Goal: Task Accomplishment & Management: Use online tool/utility

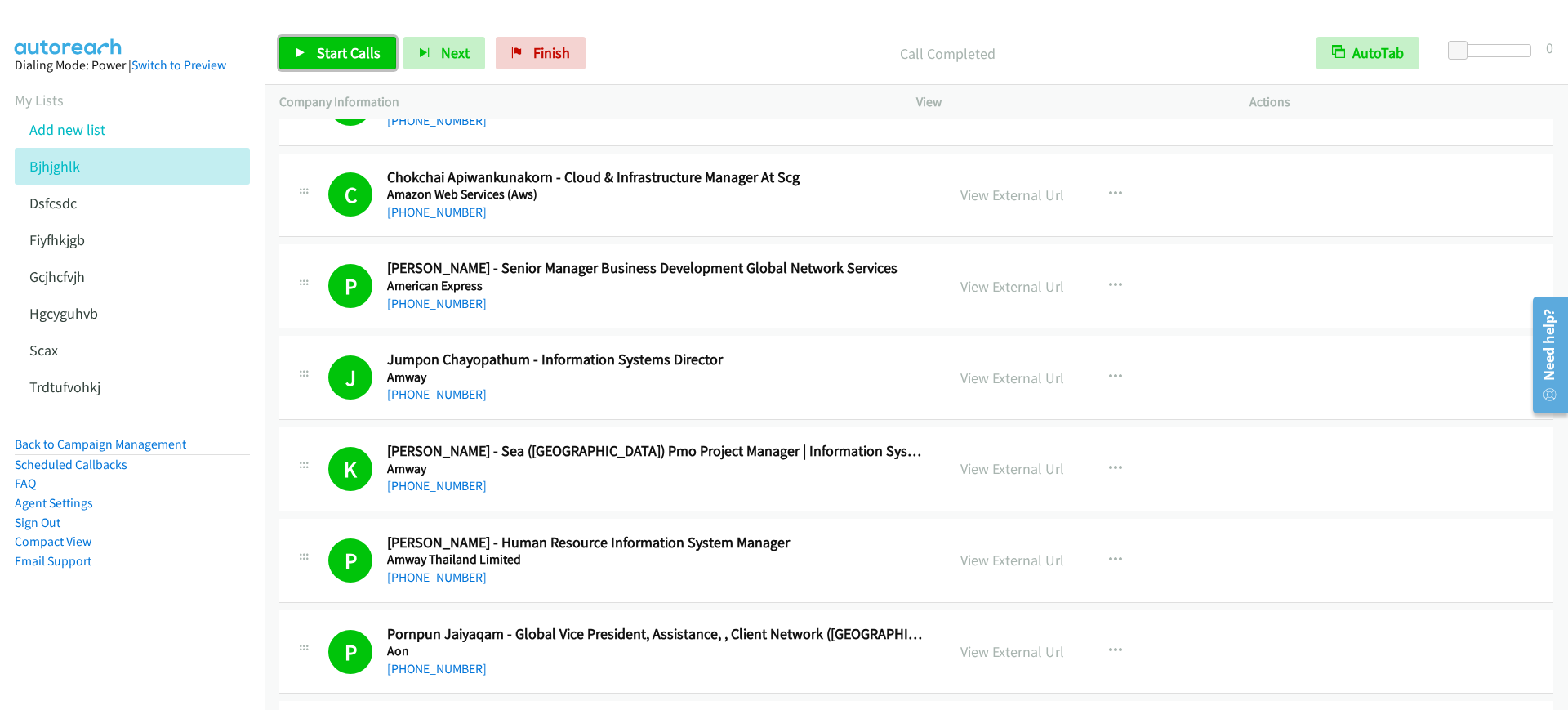
click at [299, 49] on icon at bounding box center [301, 54] width 12 height 12
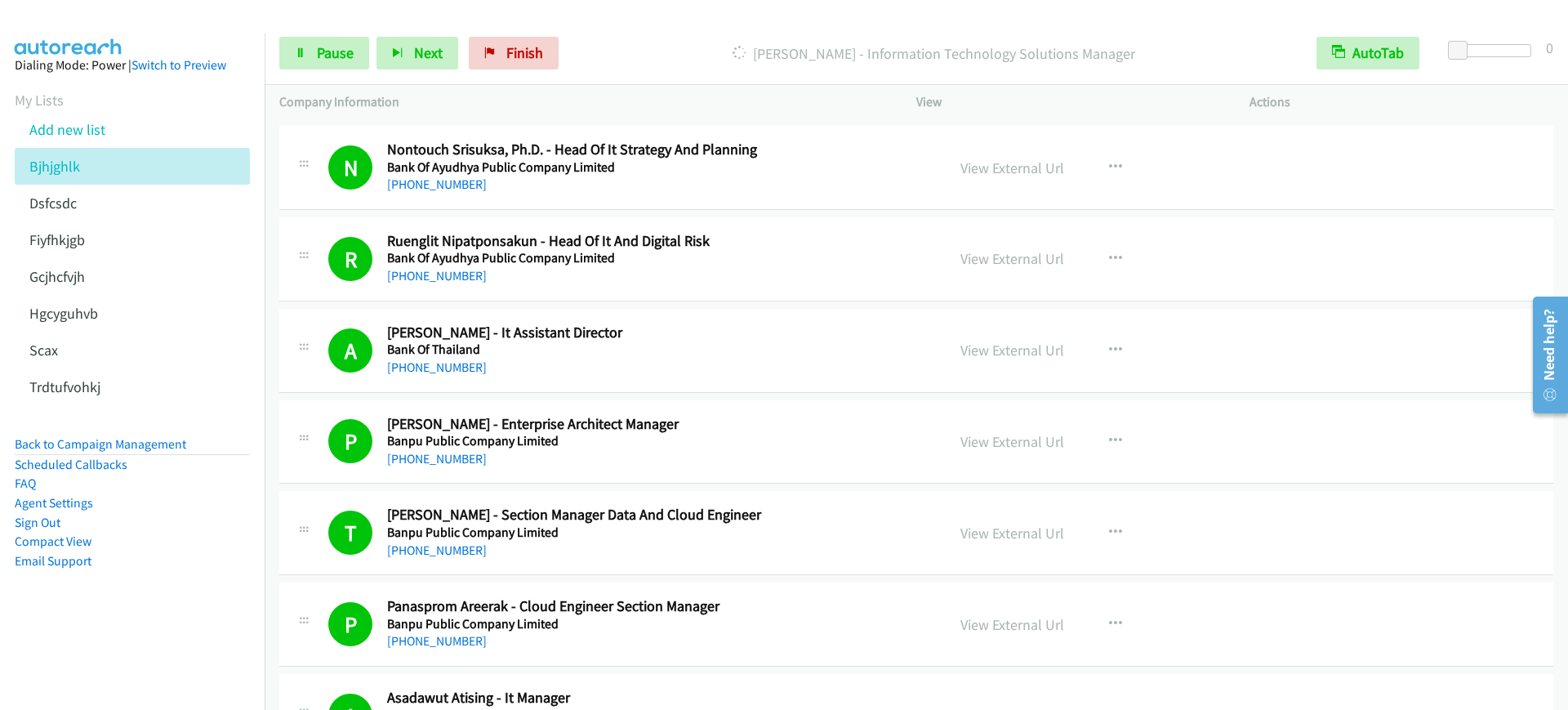
scroll to position [4698, 0]
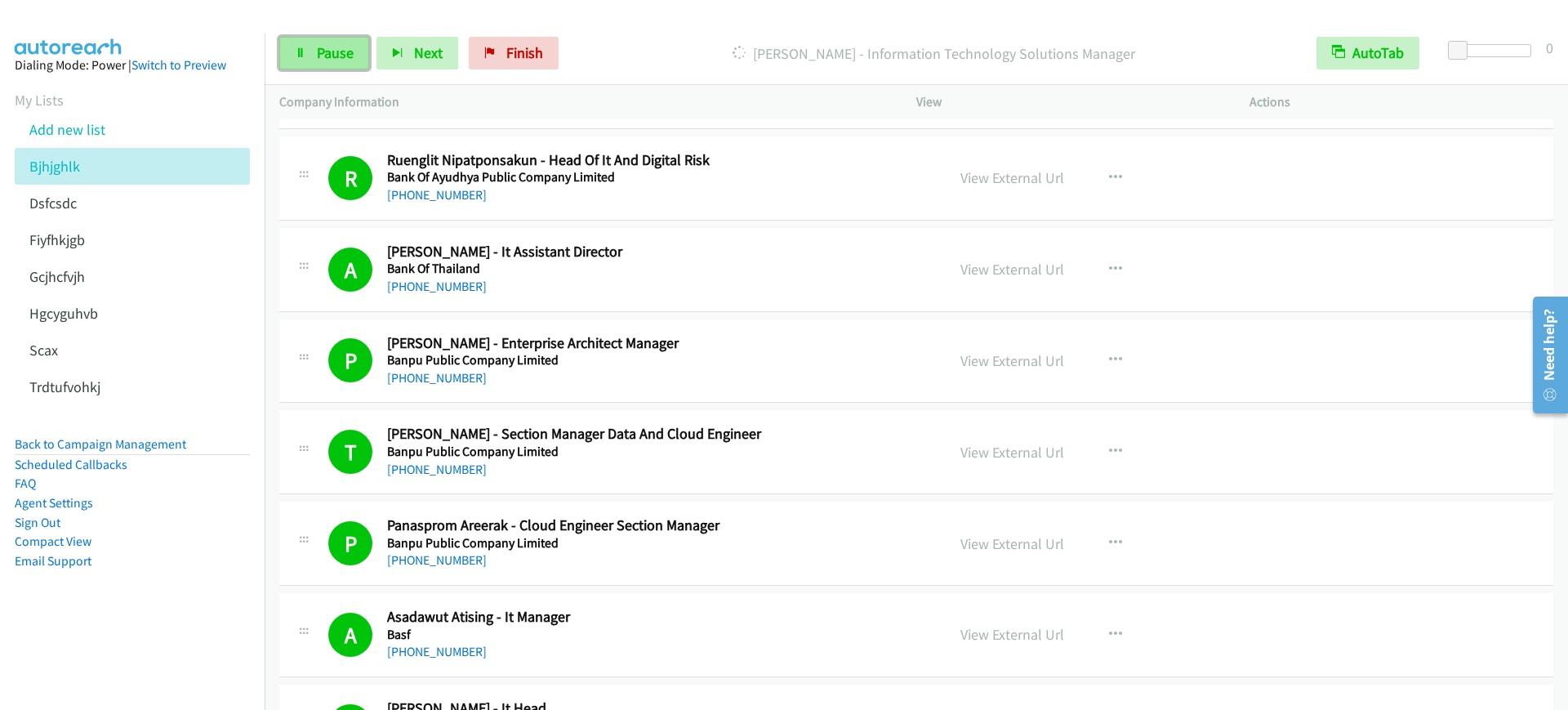
click at [313, 55] on link "Pause" at bounding box center [323, 53] width 89 height 33
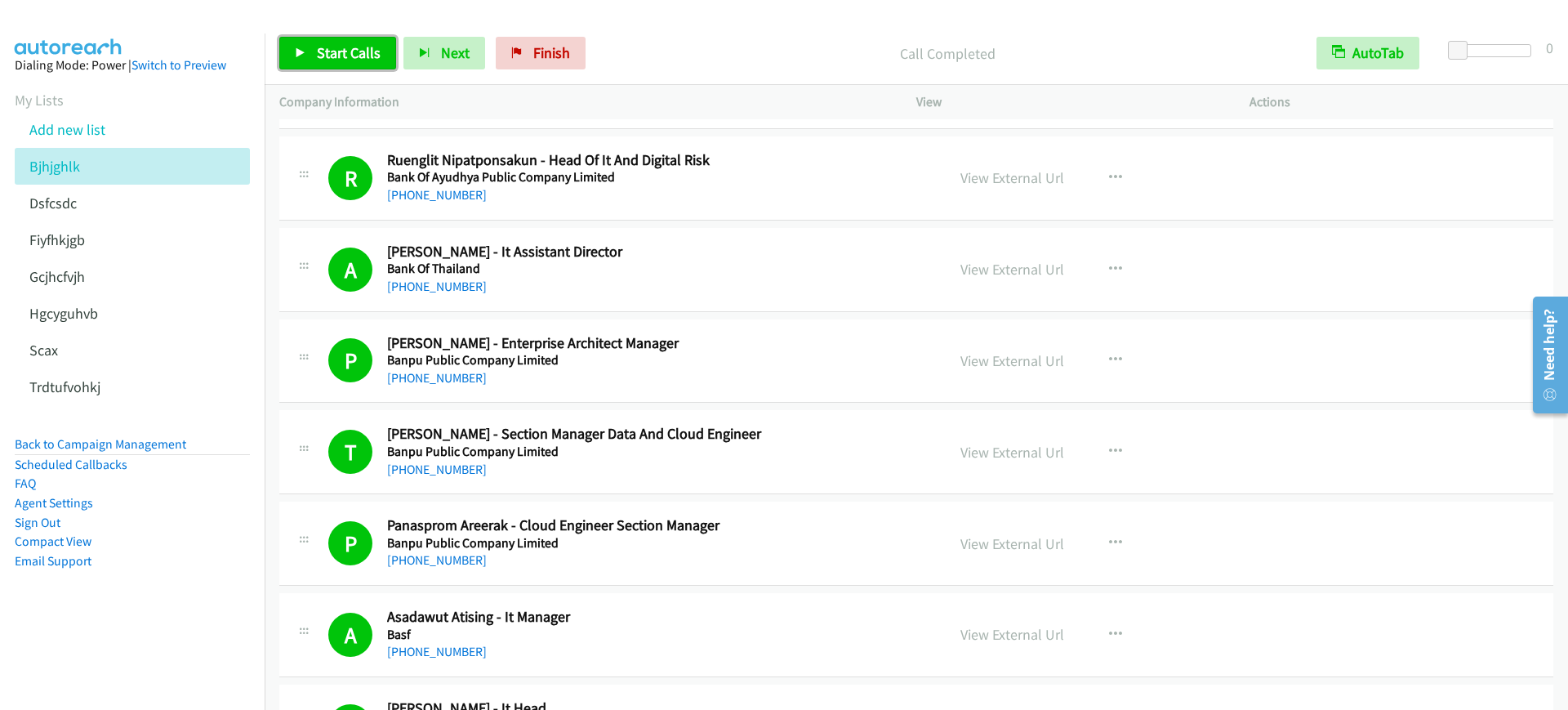
click at [291, 54] on link "Start Calls" at bounding box center [337, 53] width 116 height 33
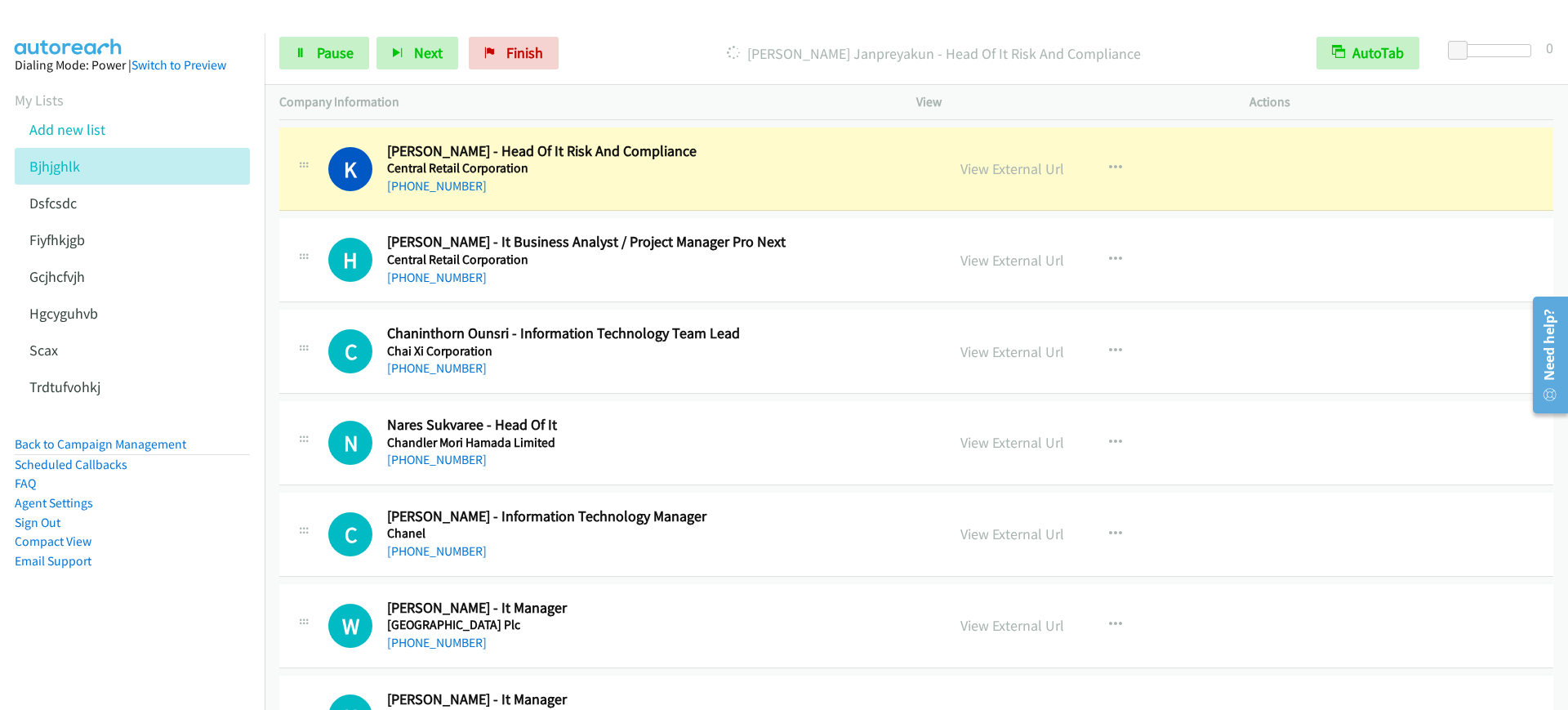
scroll to position [8272, 0]
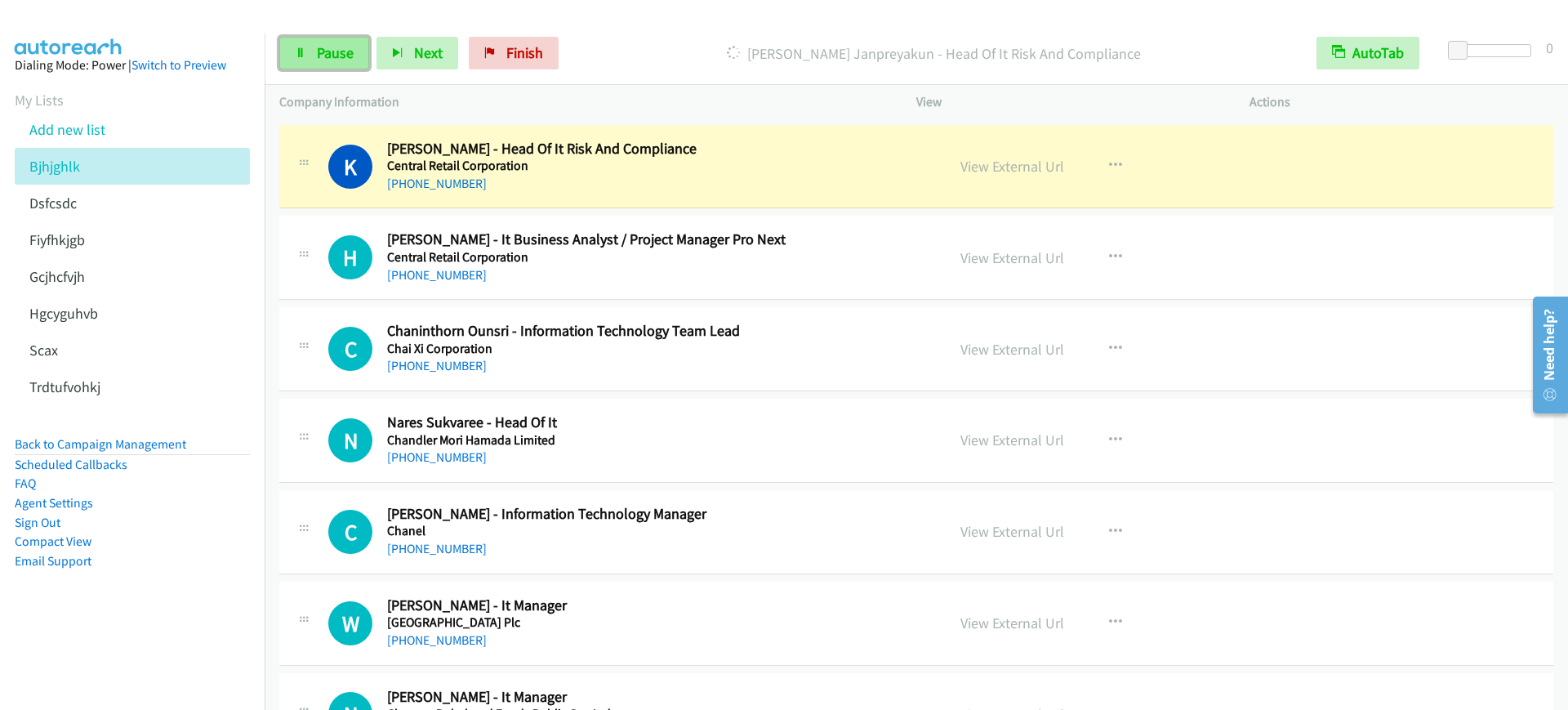
click at [327, 47] on span "Pause" at bounding box center [335, 53] width 37 height 19
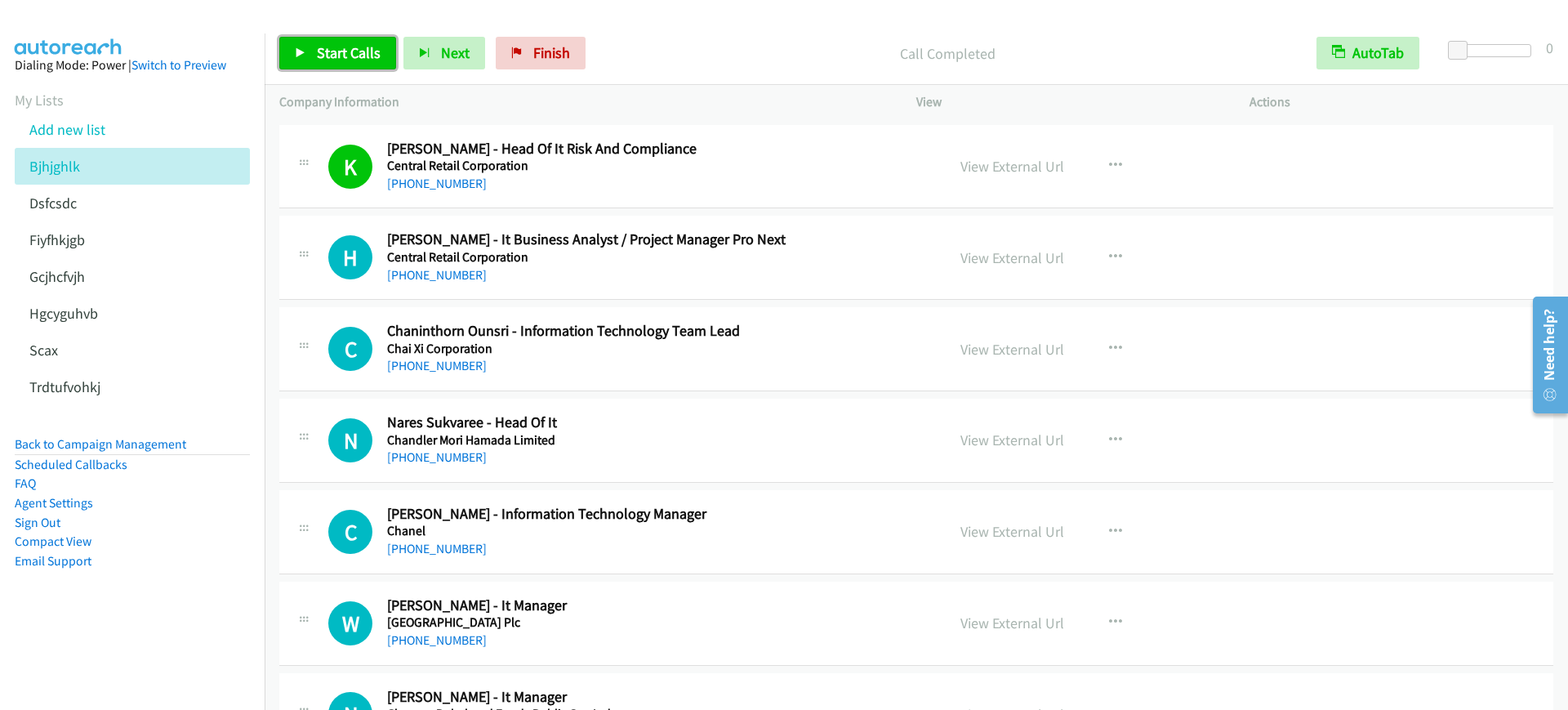
click at [341, 45] on span "Start Calls" at bounding box center [348, 53] width 63 height 19
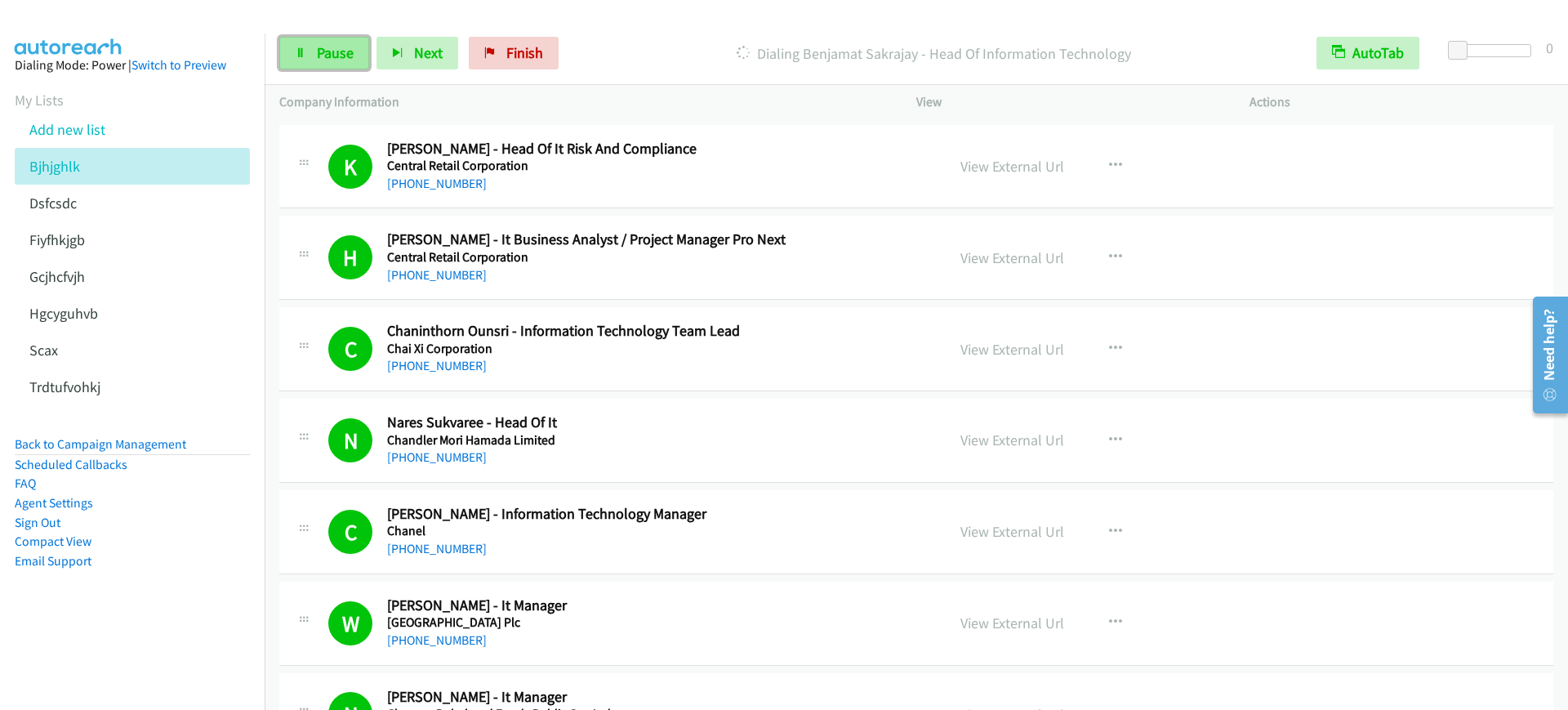
click at [300, 44] on link "Pause" at bounding box center [323, 53] width 89 height 33
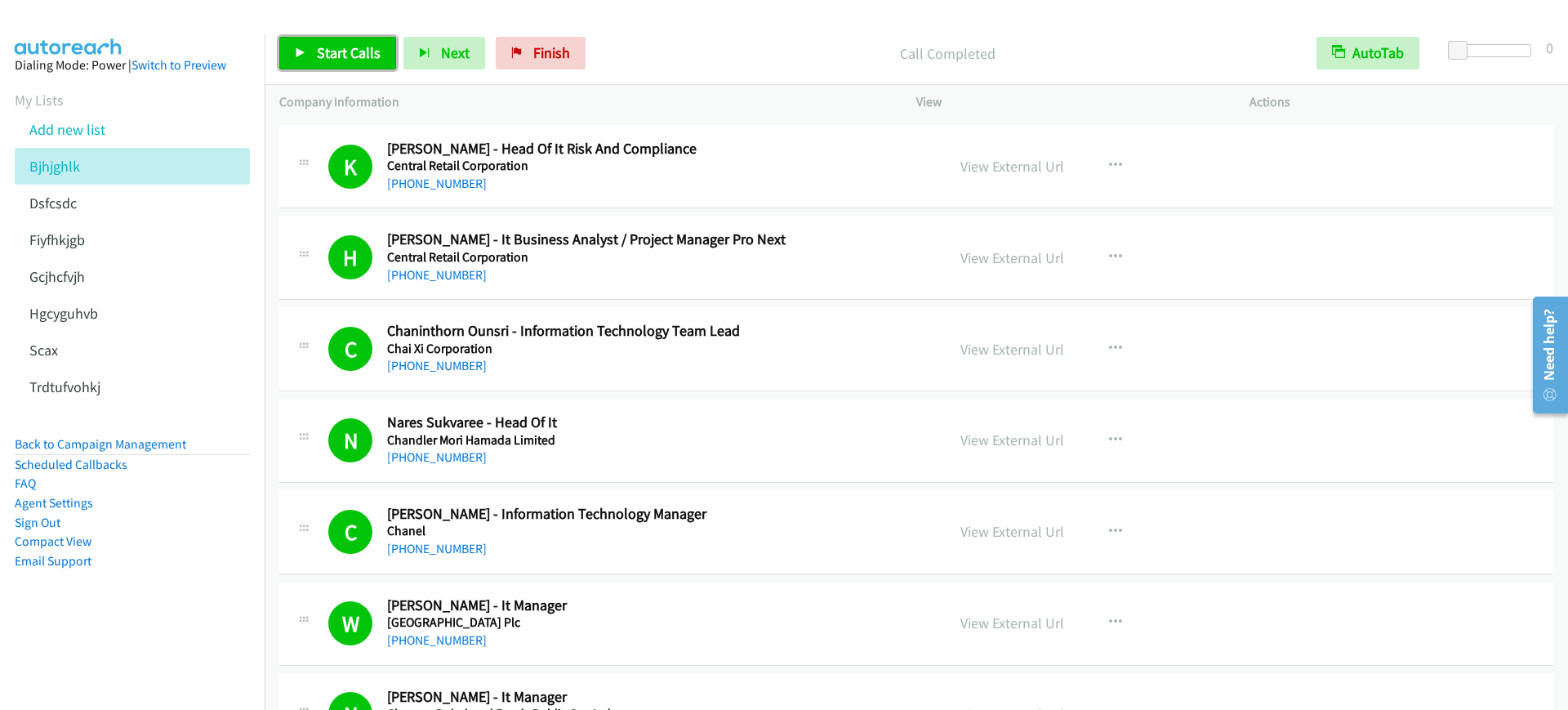
click at [330, 63] on link "Start Calls" at bounding box center [337, 53] width 116 height 33
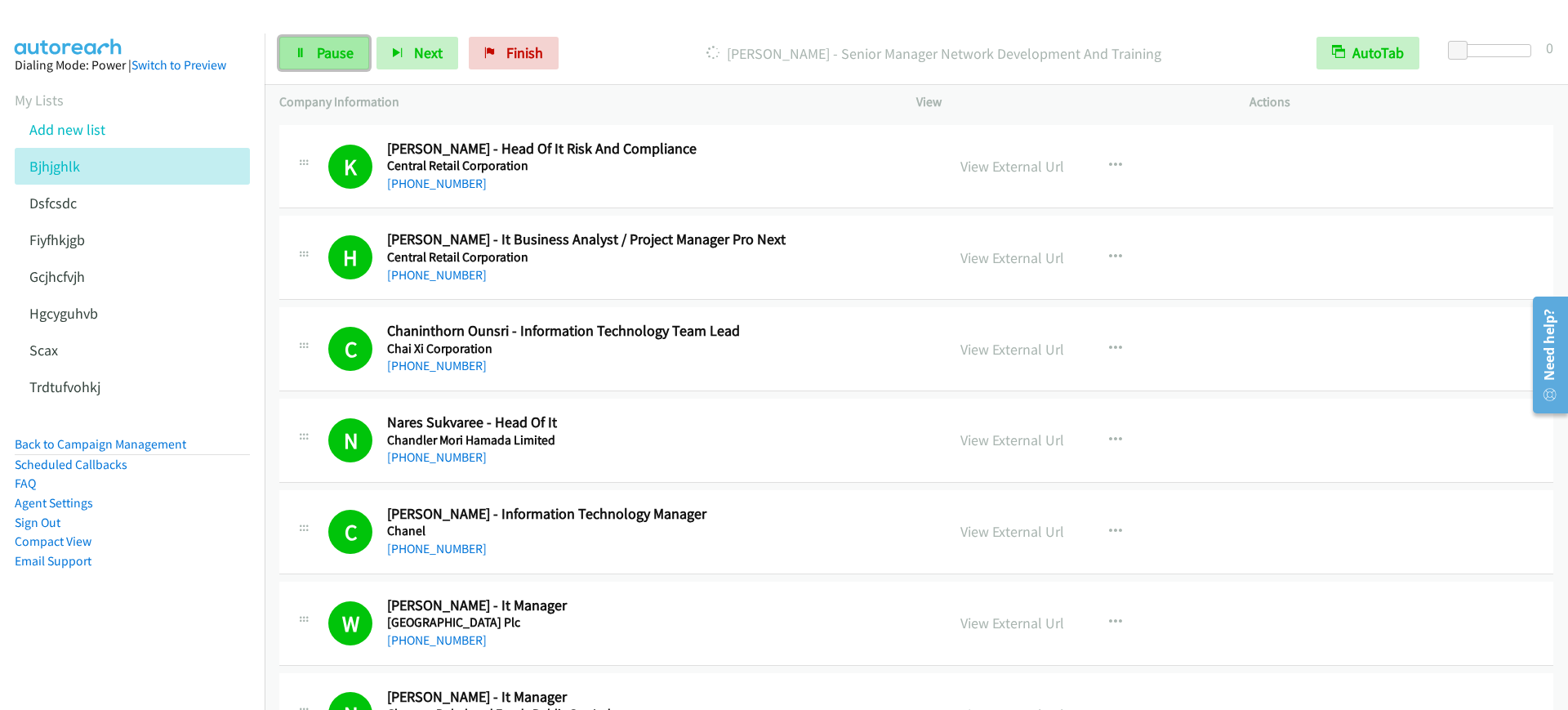
click at [330, 63] on link "Pause" at bounding box center [323, 53] width 89 height 33
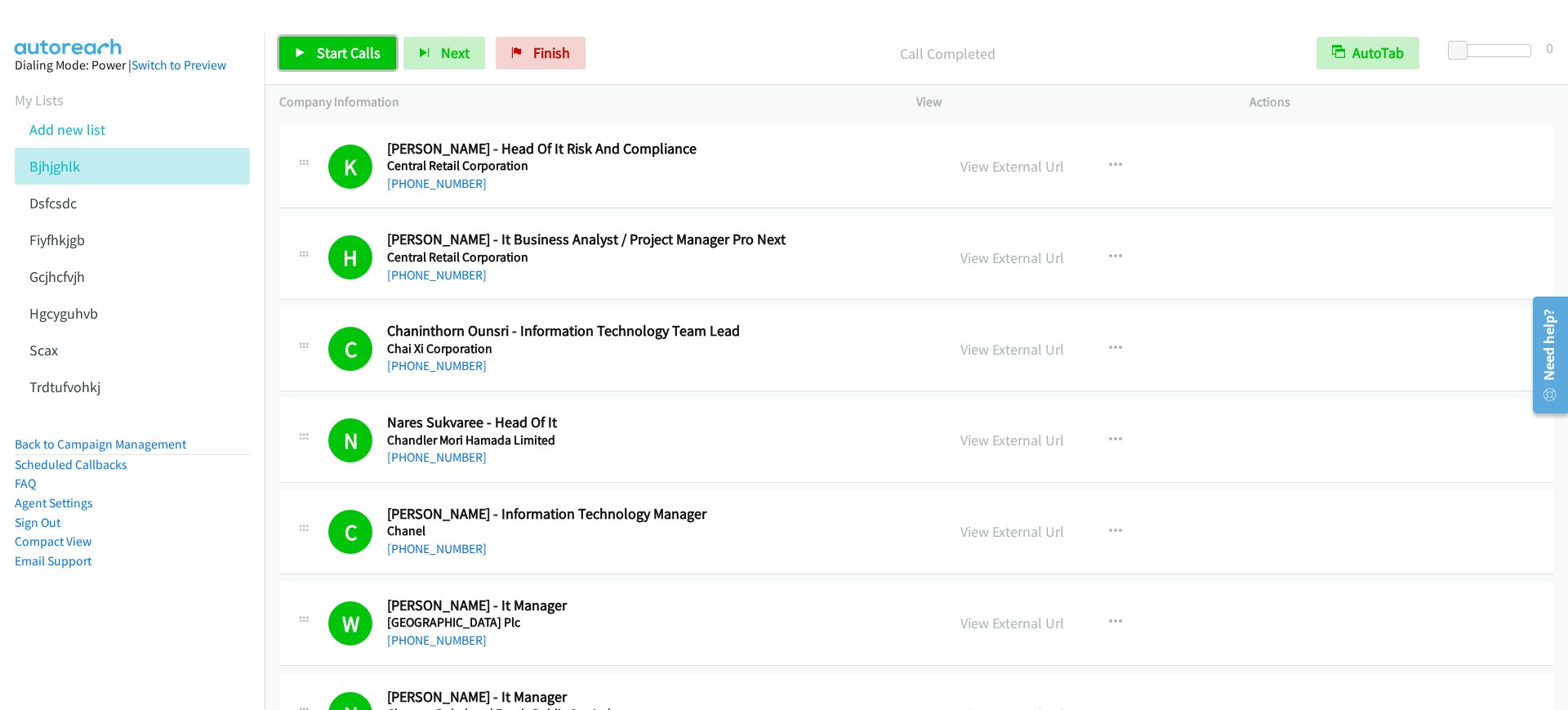
click at [297, 51] on icon at bounding box center [301, 54] width 12 height 12
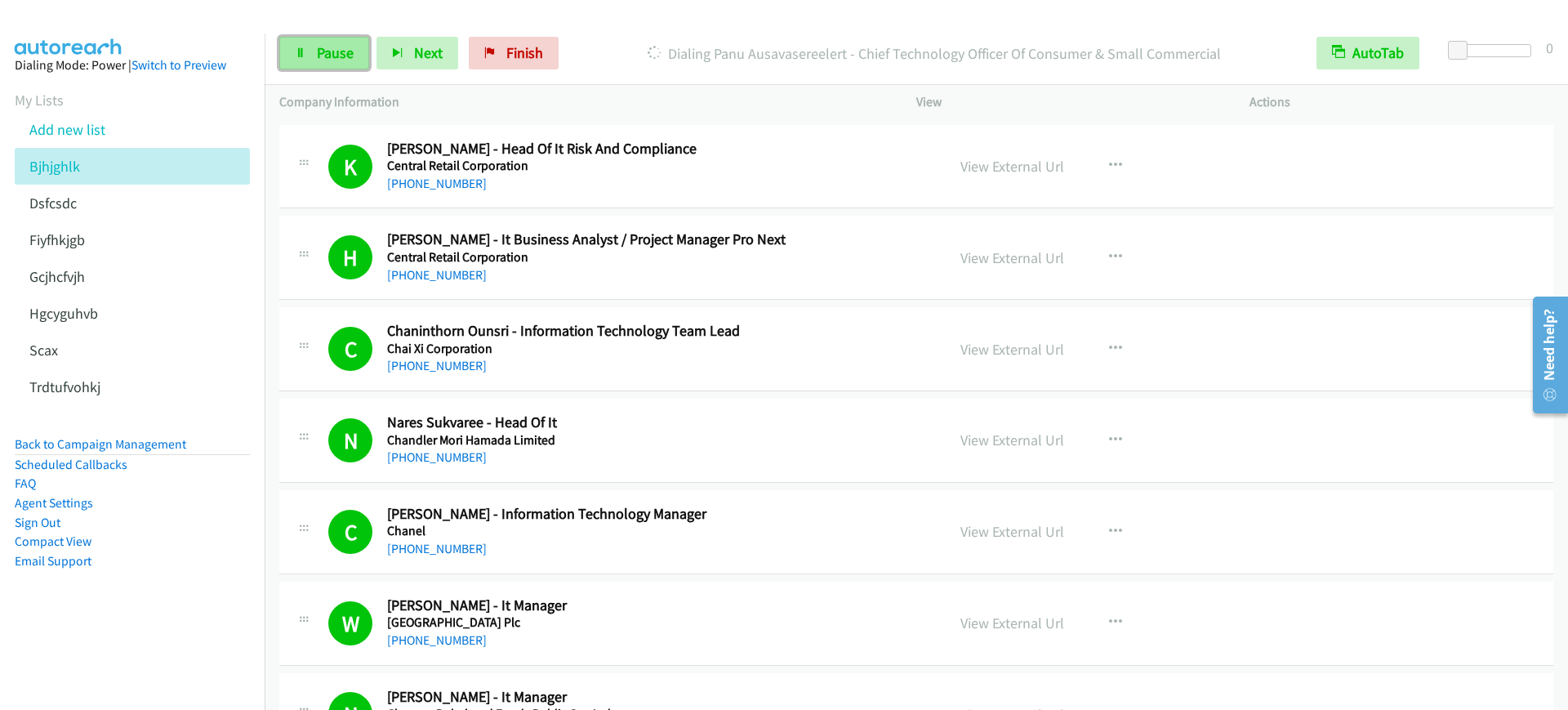
click at [322, 59] on span "Pause" at bounding box center [335, 53] width 37 height 19
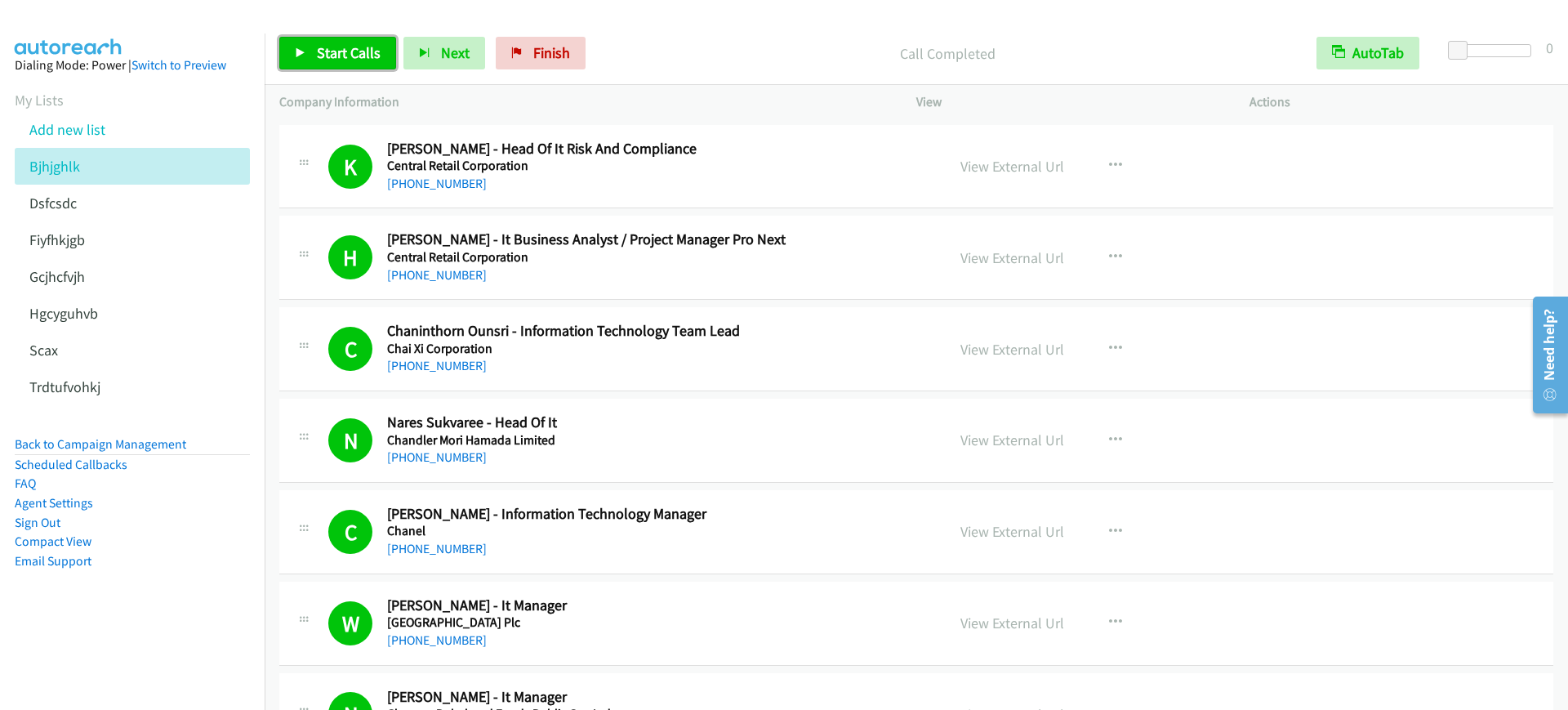
click at [360, 48] on span "Start Calls" at bounding box center [348, 53] width 63 height 19
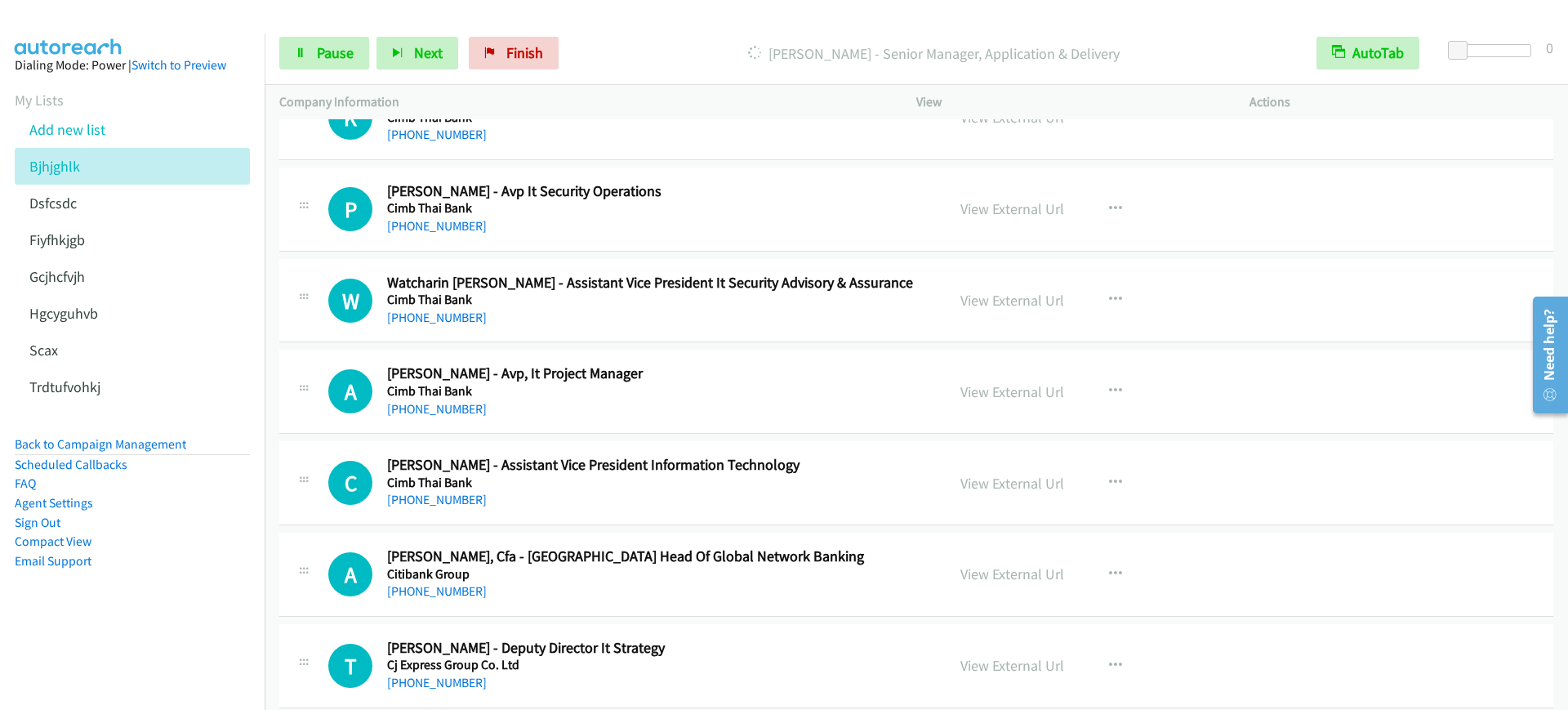
scroll to position [8987, 0]
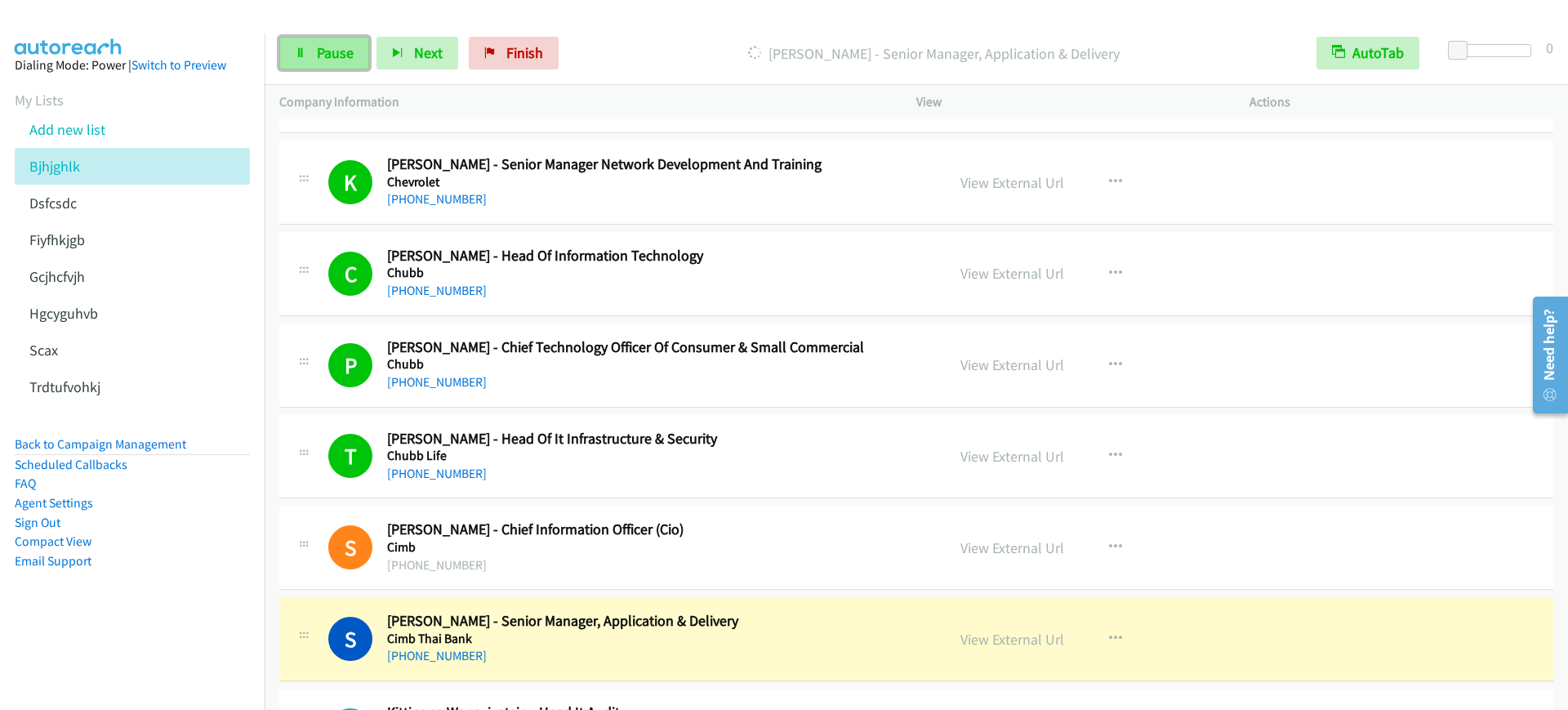
click at [342, 40] on link "Pause" at bounding box center [323, 53] width 89 height 33
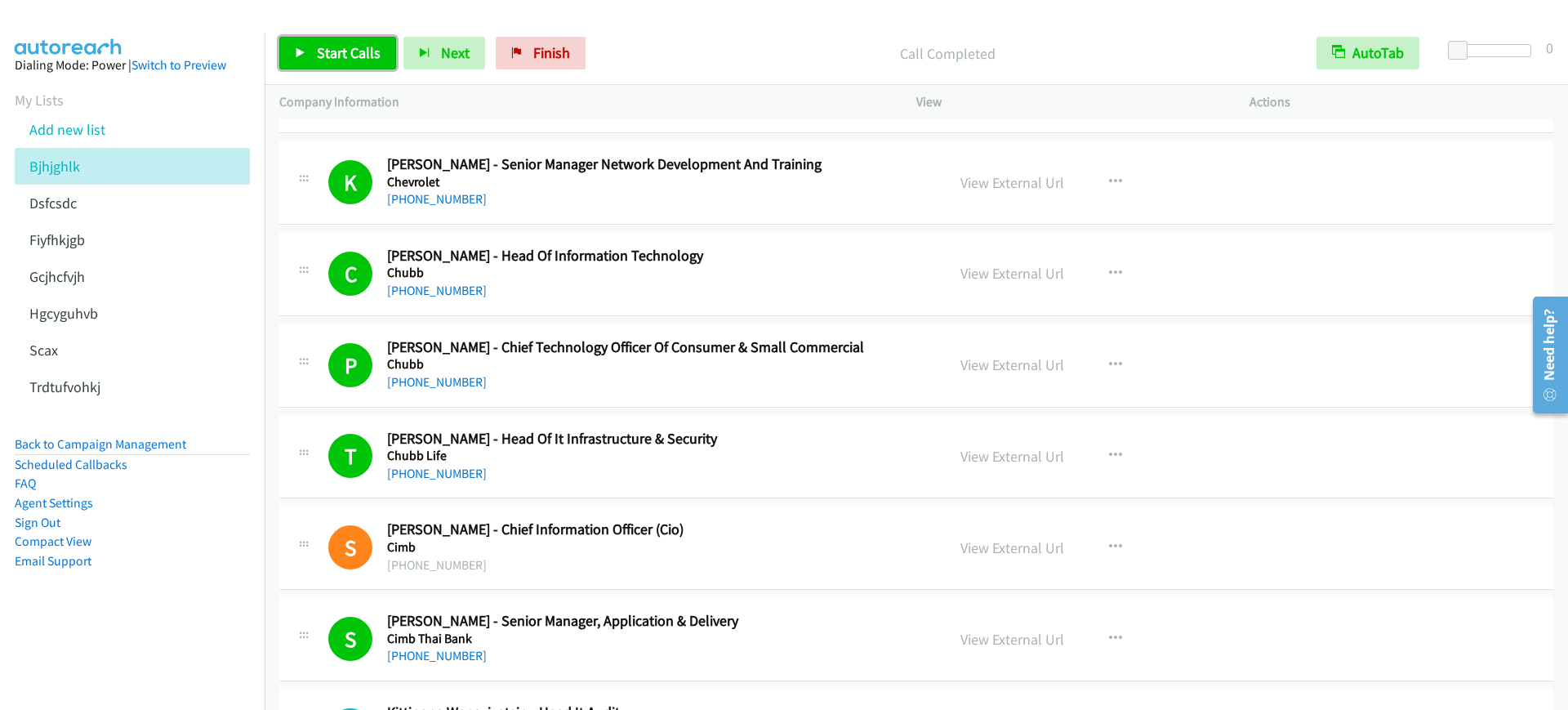
click at [343, 46] on span "Start Calls" at bounding box center [348, 53] width 63 height 19
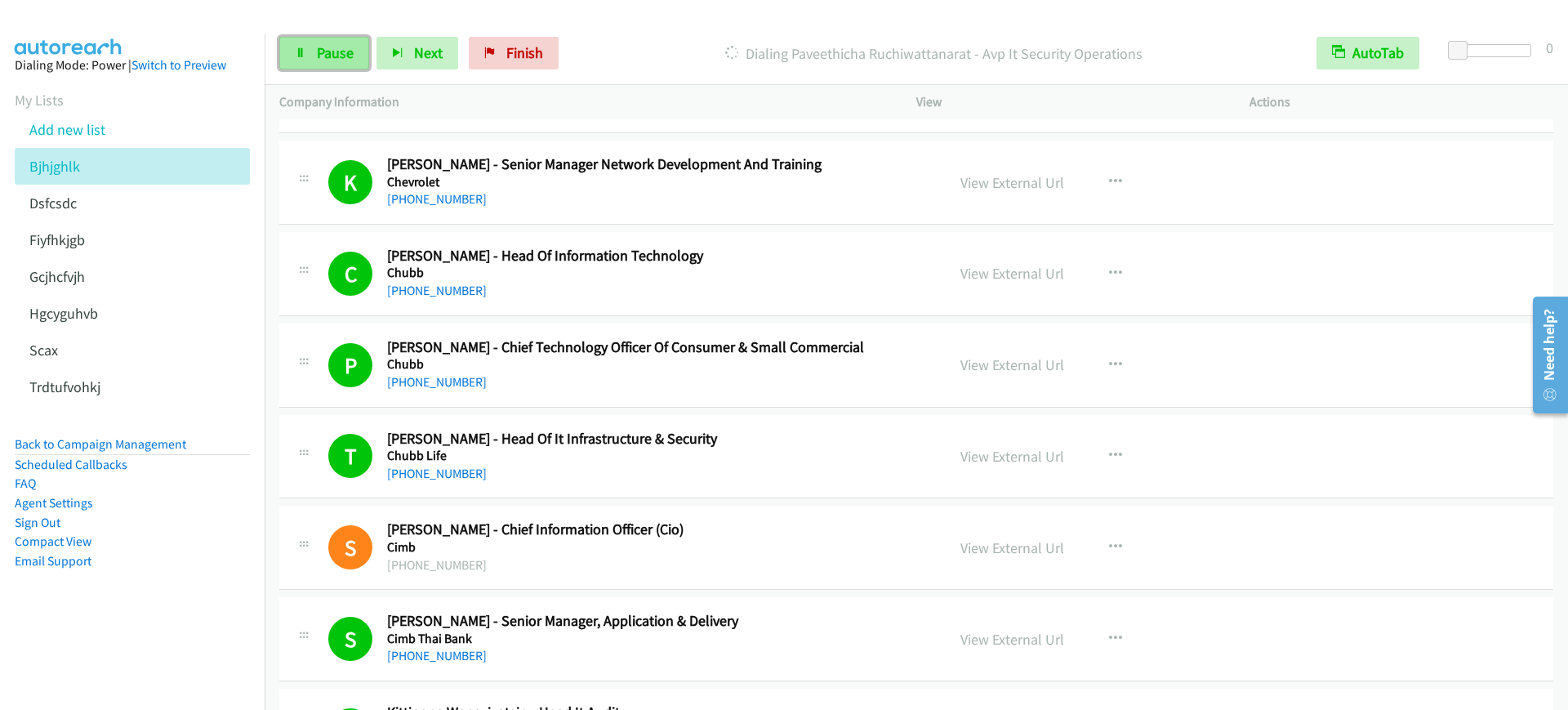
click at [316, 57] on span "Pause" at bounding box center [335, 53] width 37 height 19
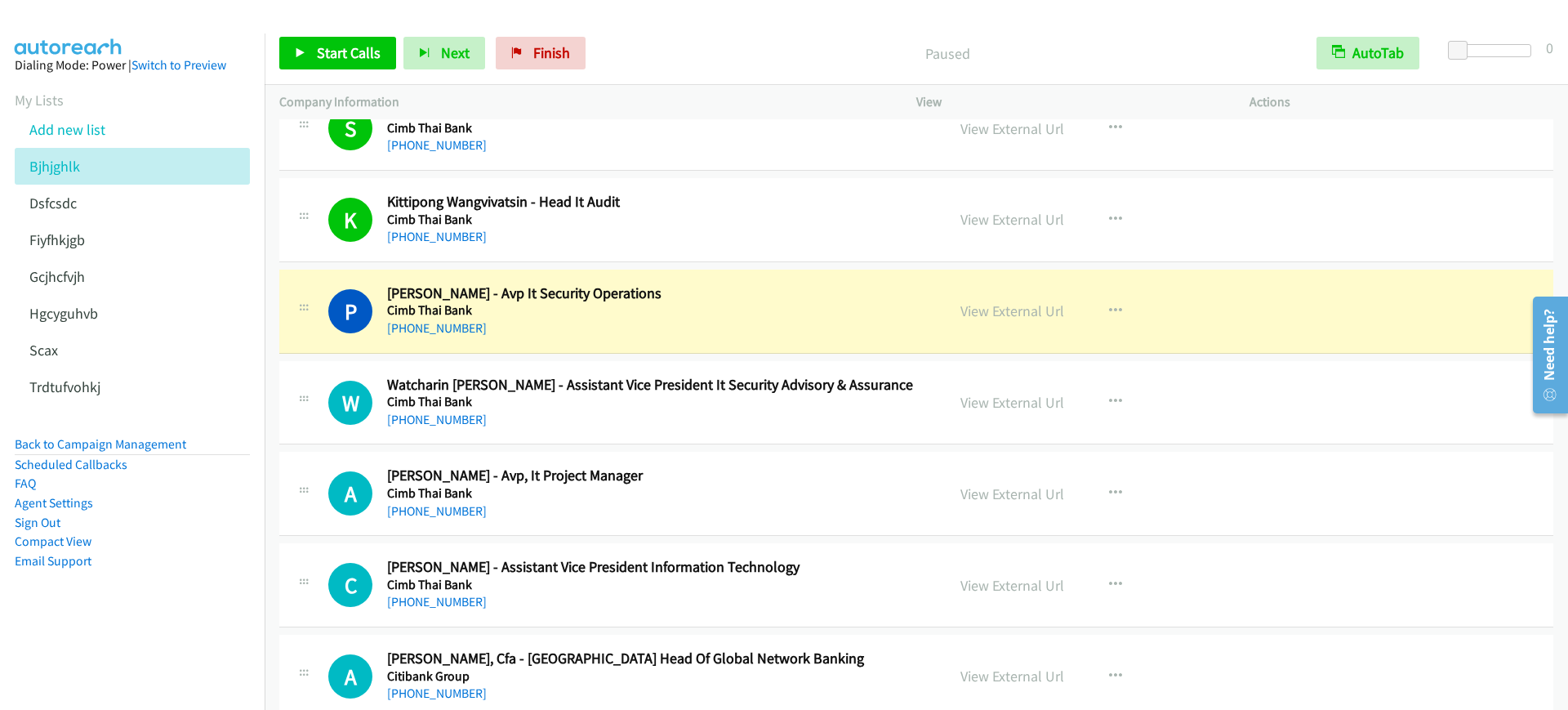
scroll to position [9395, 0]
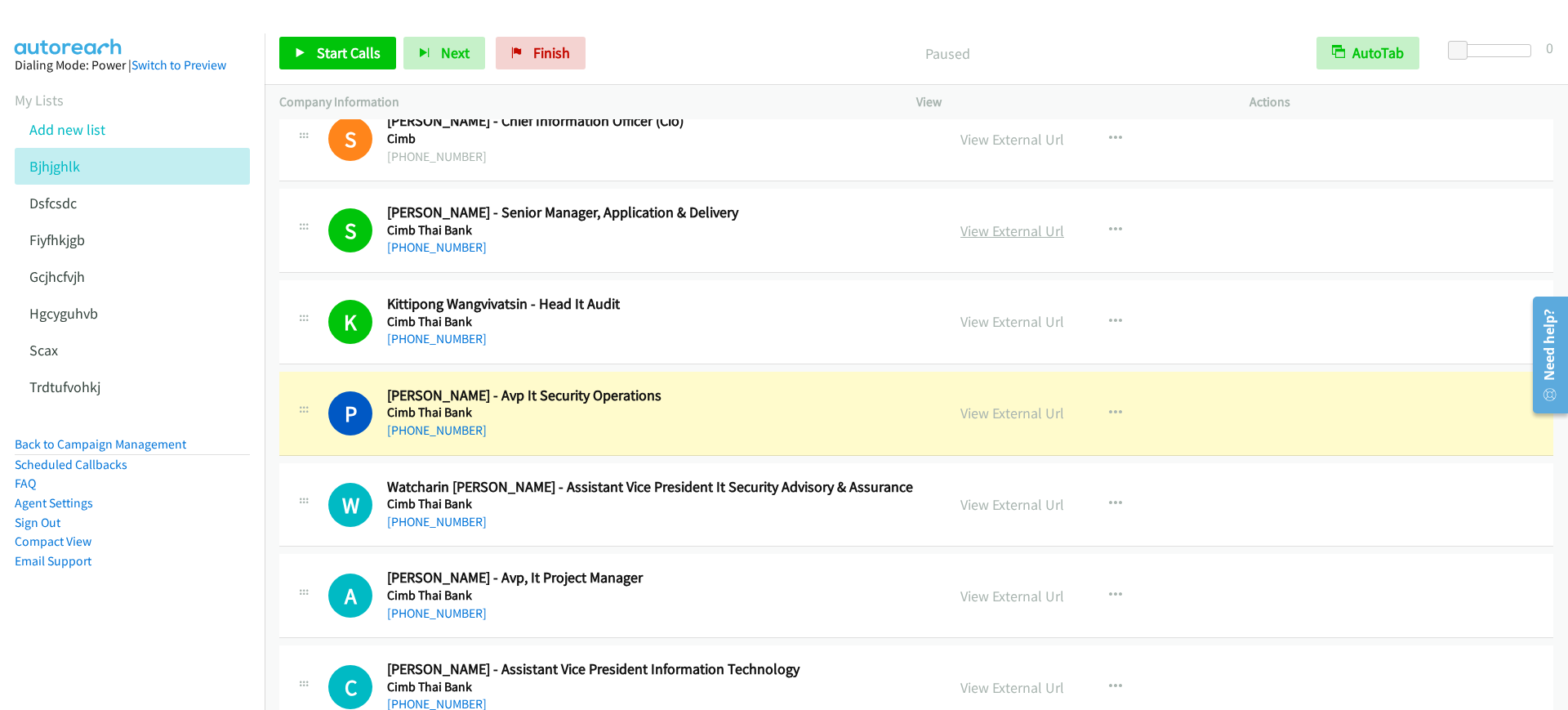
click at [992, 226] on link "View External Url" at bounding box center [1013, 231] width 104 height 19
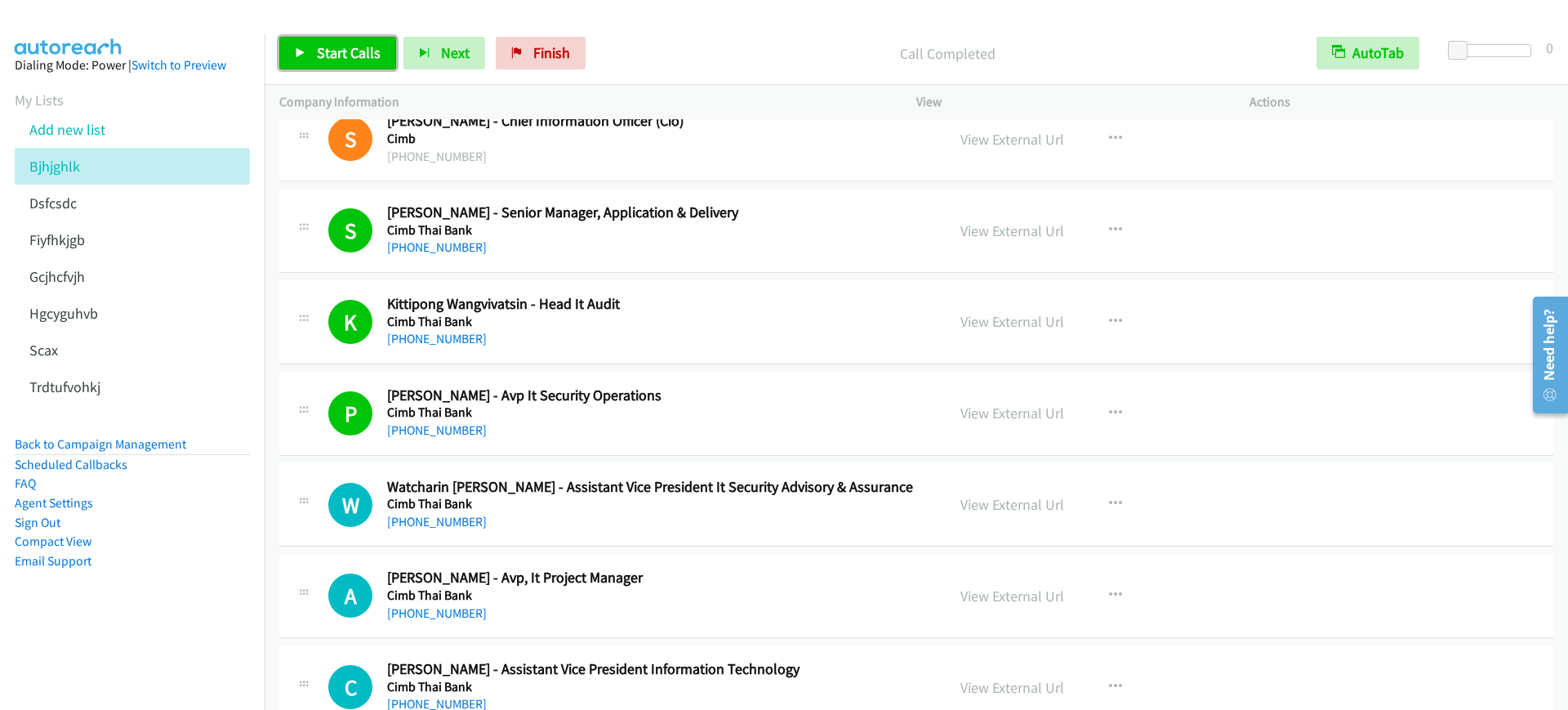
click at [382, 57] on link "Start Calls" at bounding box center [337, 53] width 116 height 33
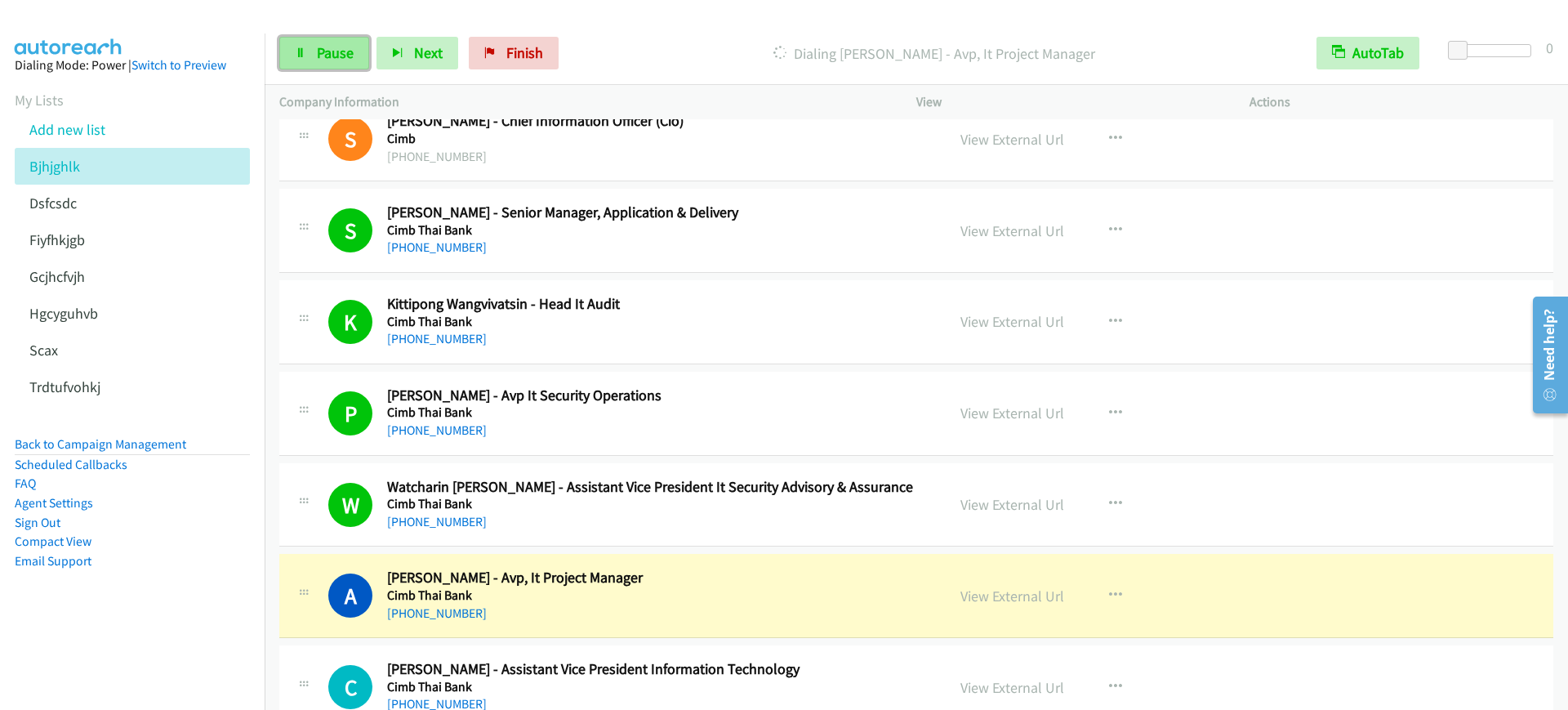
click at [315, 57] on link "Pause" at bounding box center [323, 53] width 89 height 33
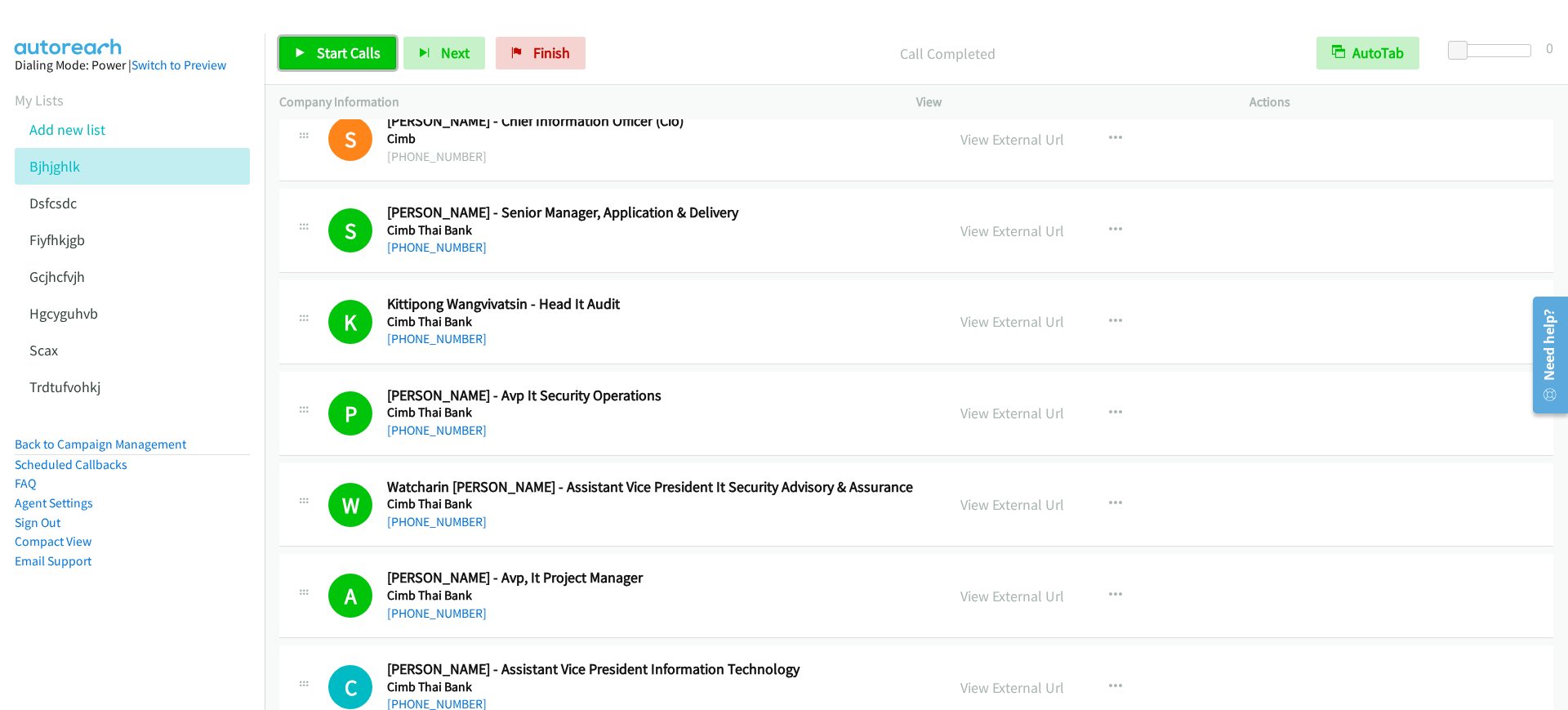
click at [305, 55] on icon at bounding box center [301, 54] width 12 height 12
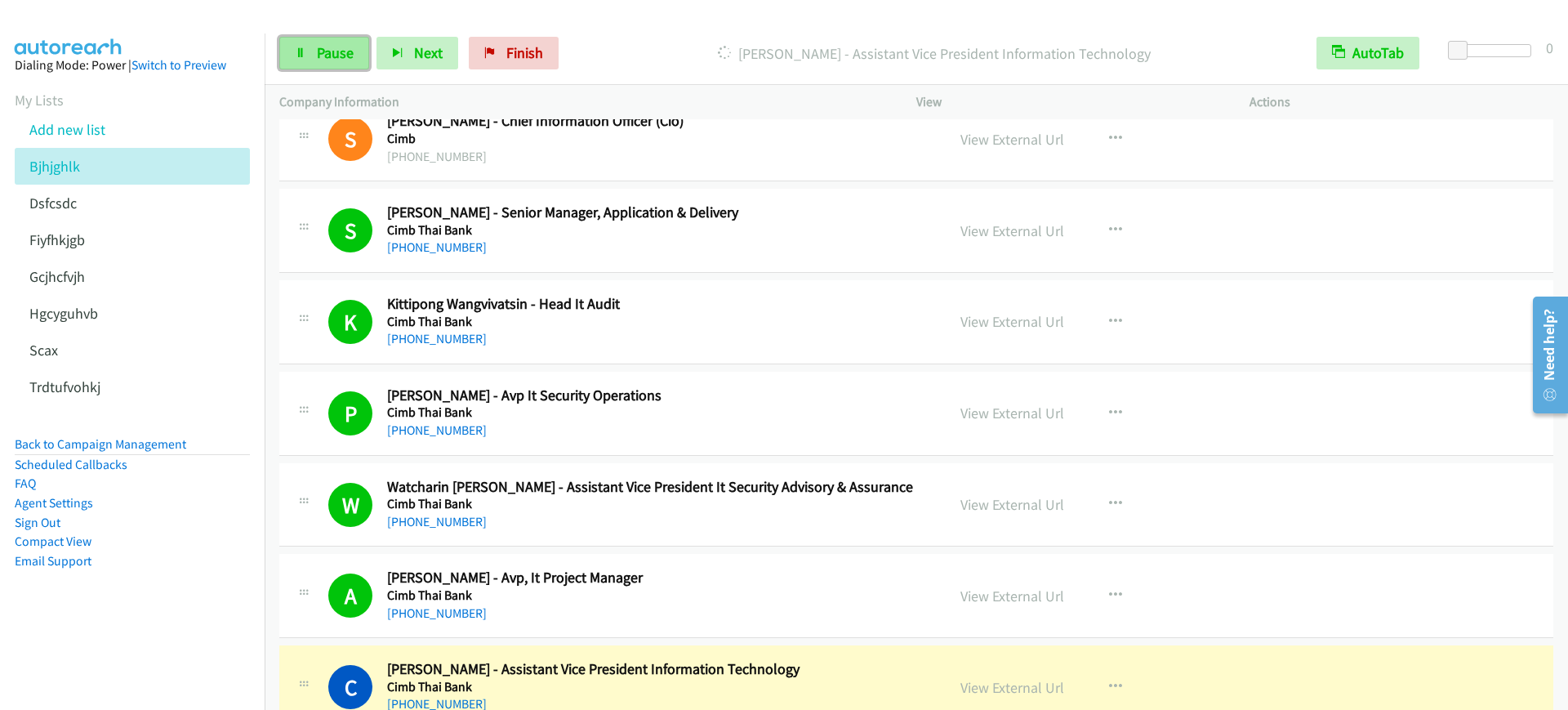
click at [337, 57] on span "Pause" at bounding box center [335, 53] width 37 height 19
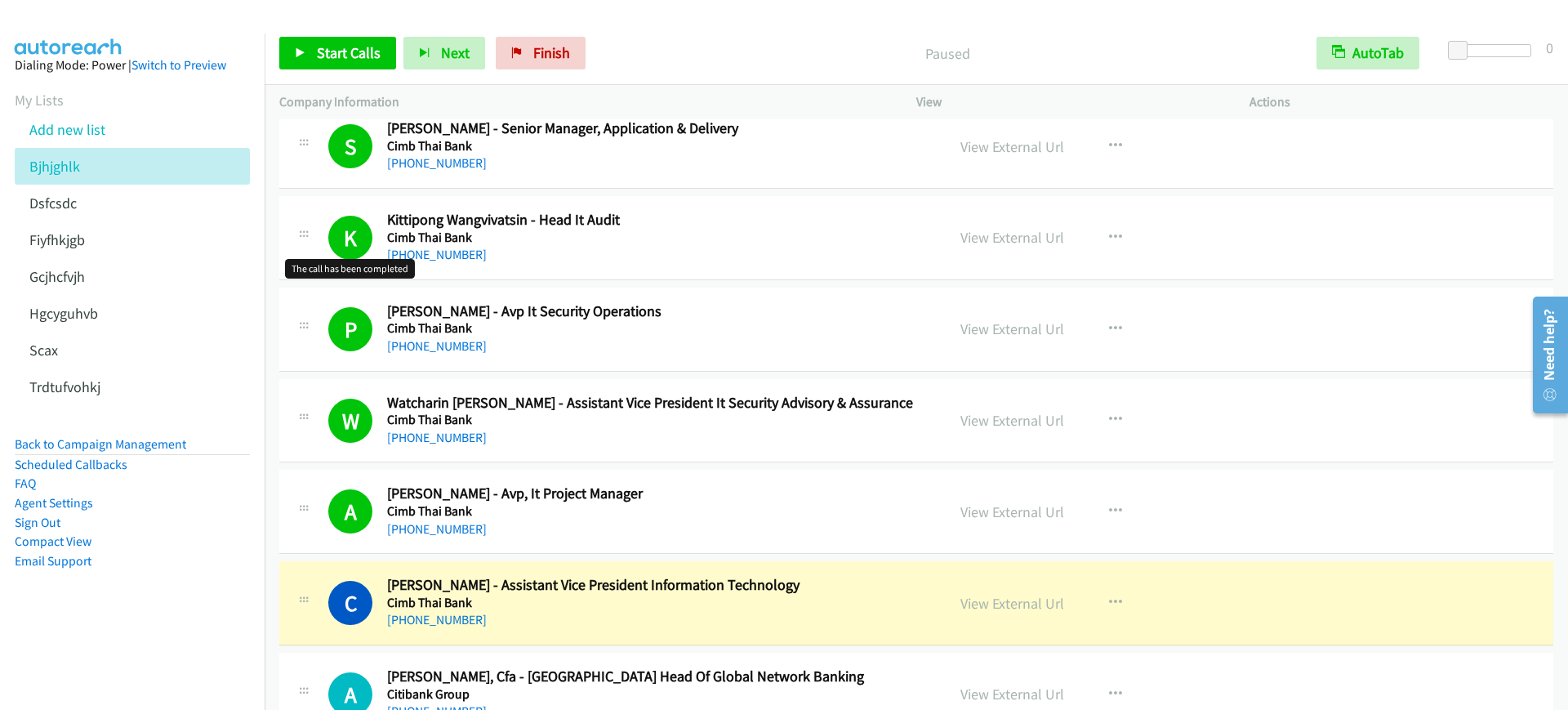
scroll to position [9598, 0]
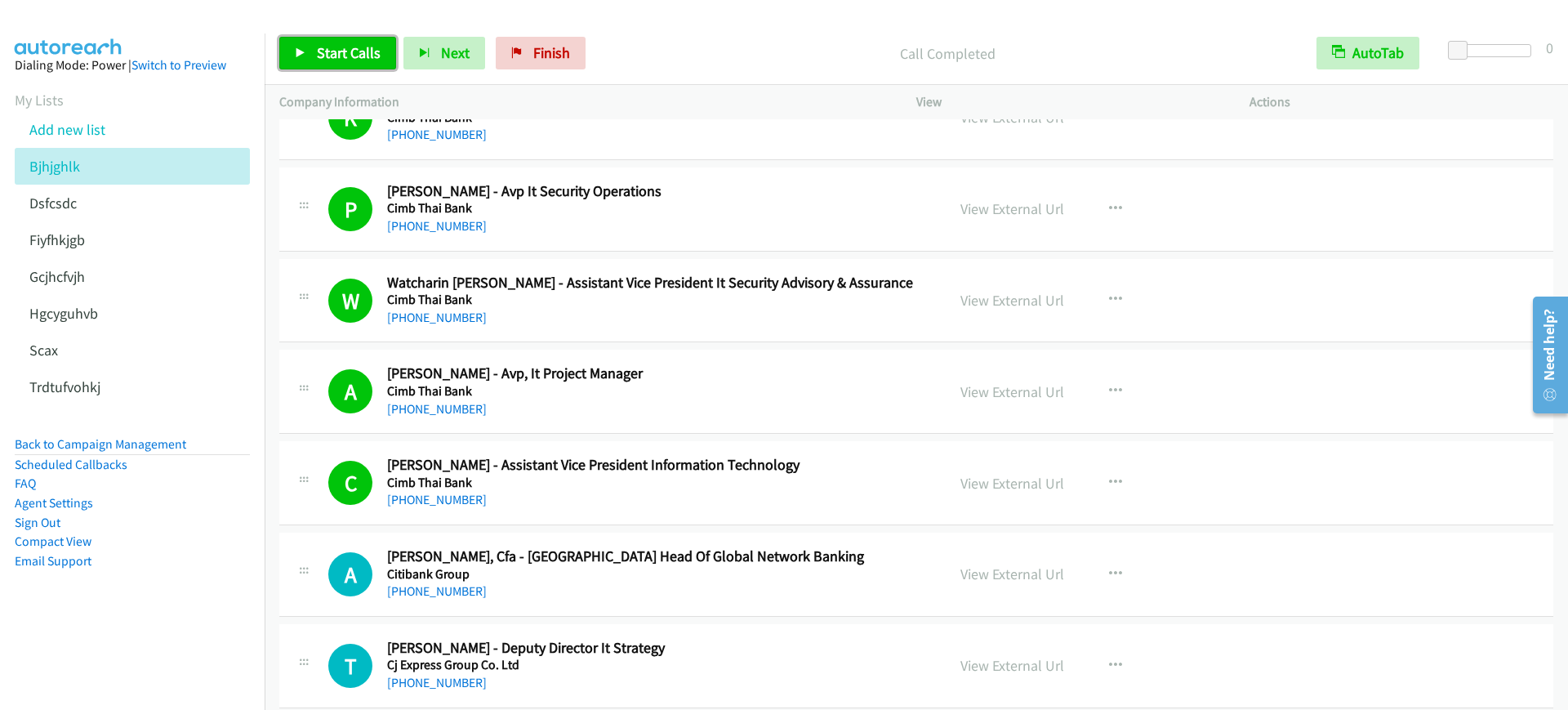
click at [336, 50] on span "Start Calls" at bounding box center [348, 53] width 63 height 19
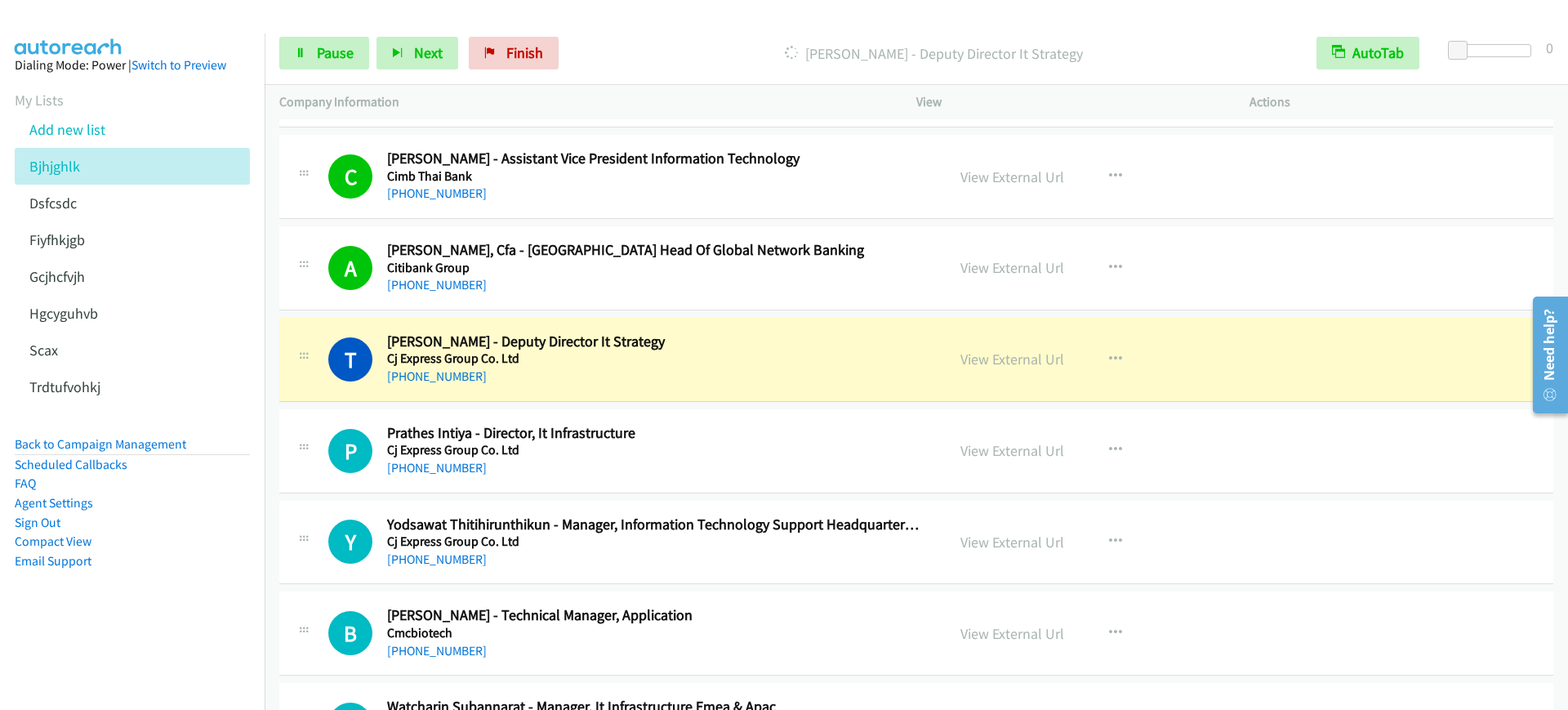
scroll to position [10007, 0]
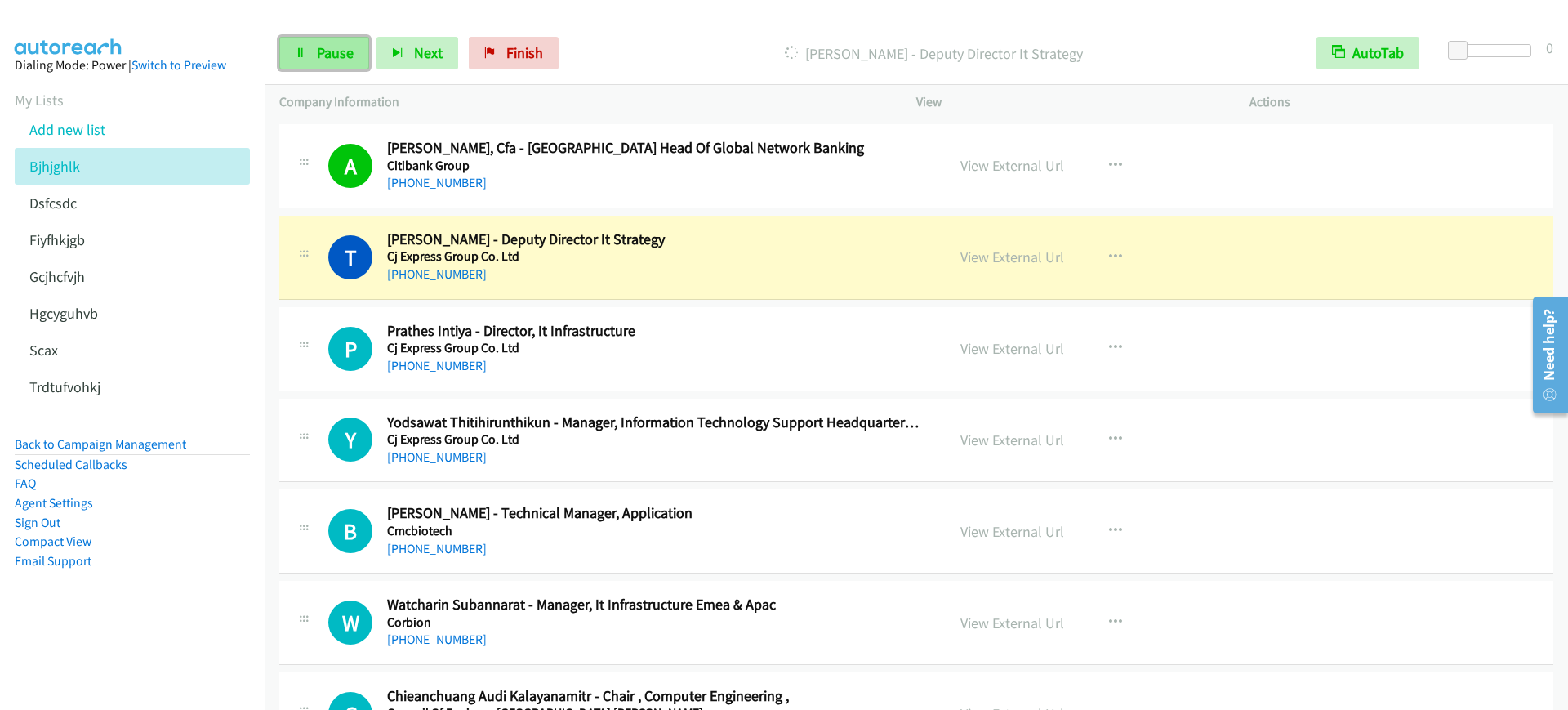
click at [352, 51] on span "Pause" at bounding box center [335, 53] width 37 height 19
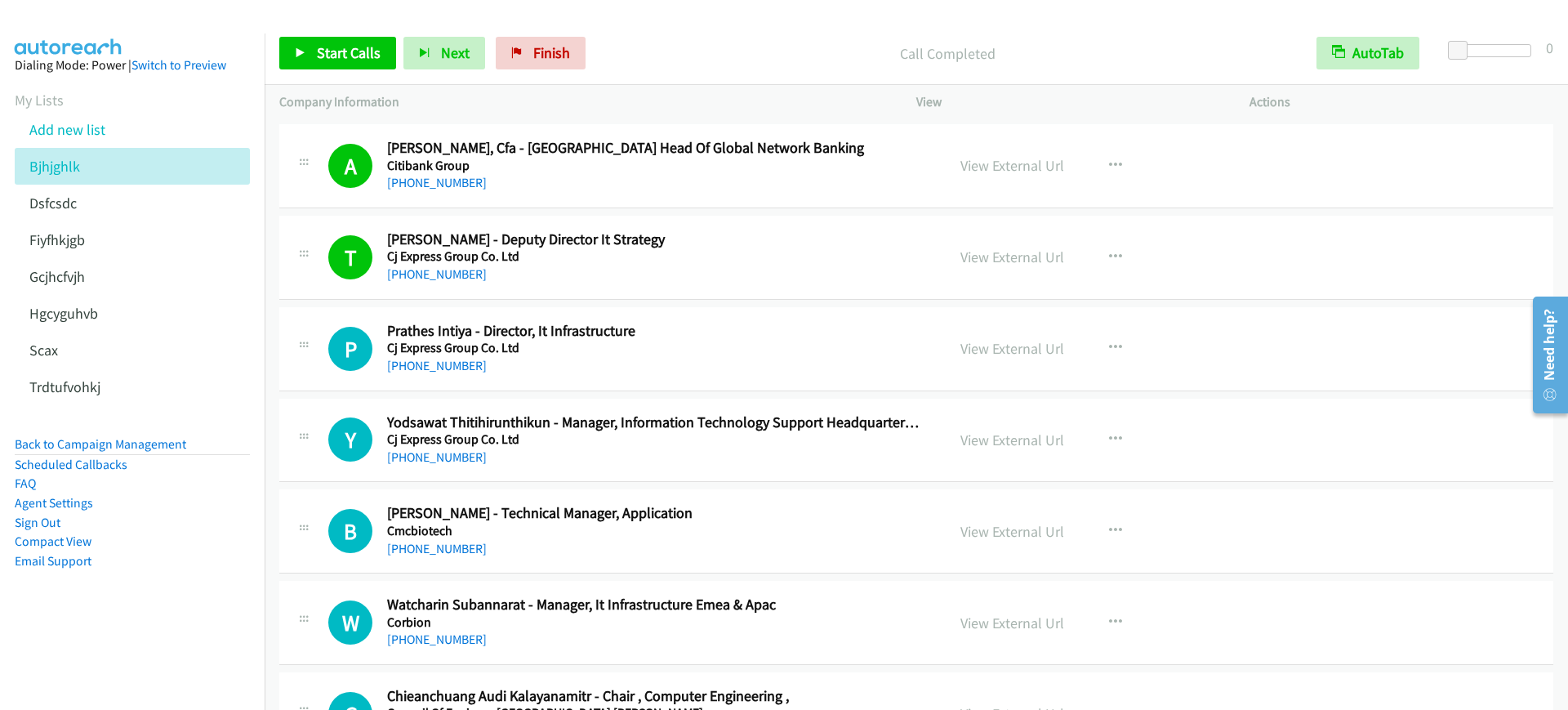
drag, startPoint x: 712, startPoint y: 267, endPoint x: 936, endPoint y: 249, distance: 224.7
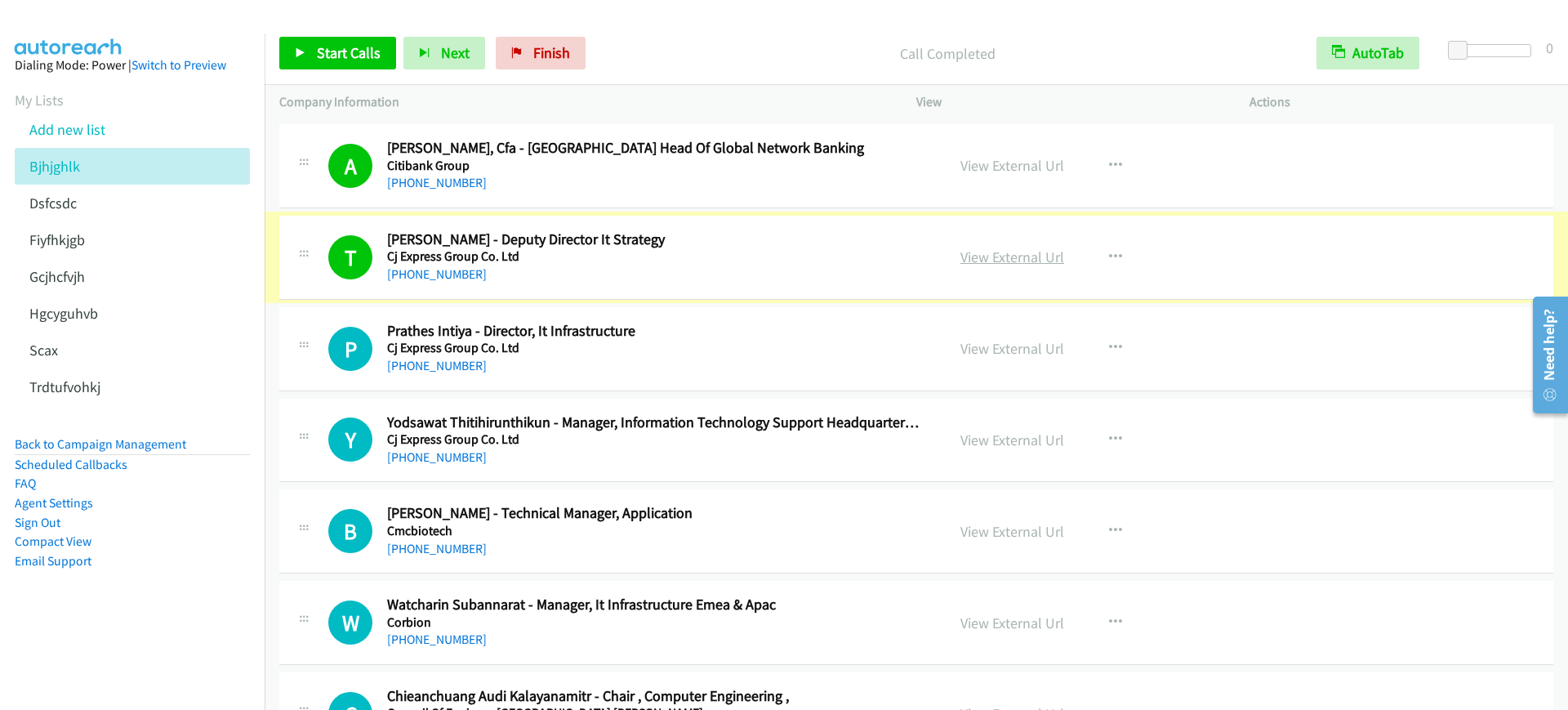
click at [967, 247] on link "View External Url" at bounding box center [1013, 257] width 104 height 19
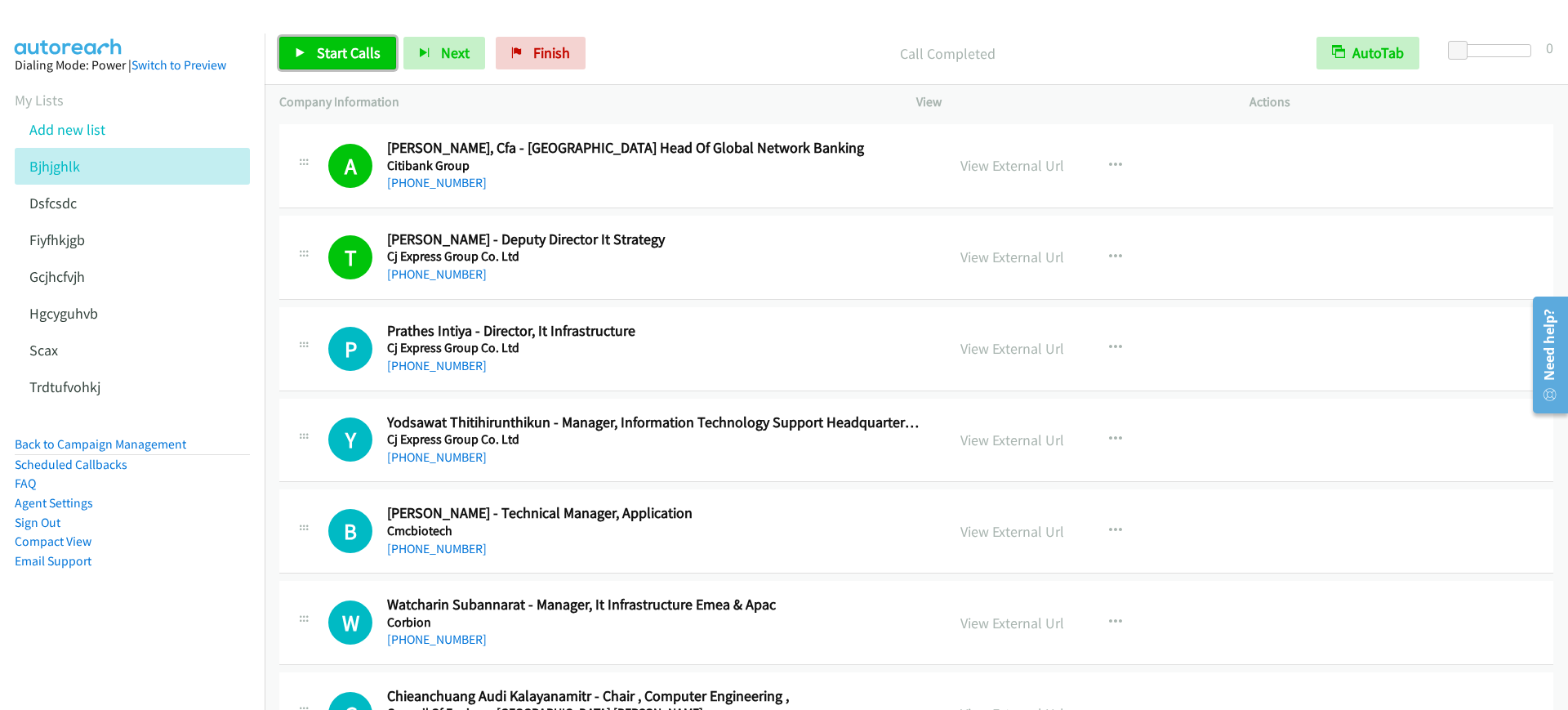
click at [328, 38] on link "Start Calls" at bounding box center [337, 53] width 116 height 33
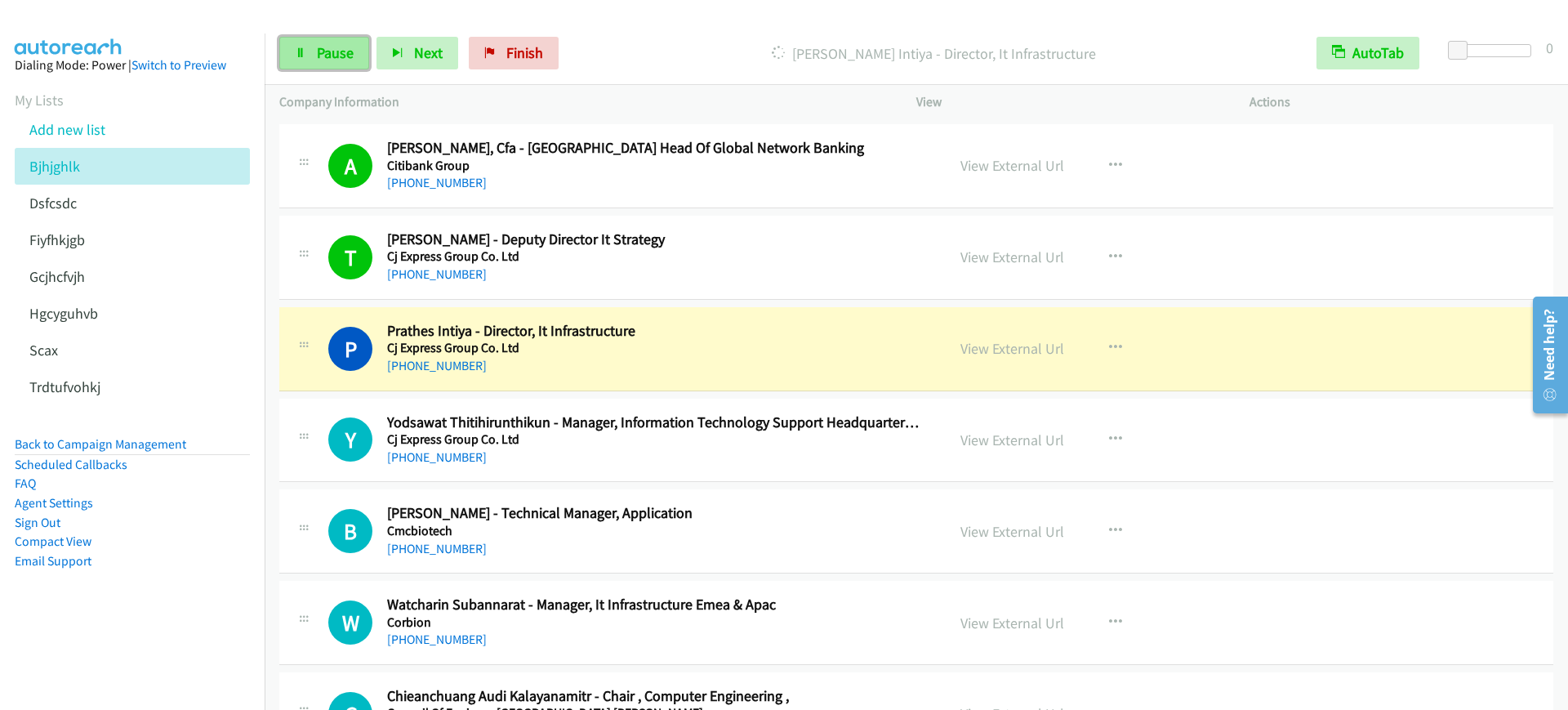
click at [300, 60] on link "Pause" at bounding box center [323, 53] width 89 height 33
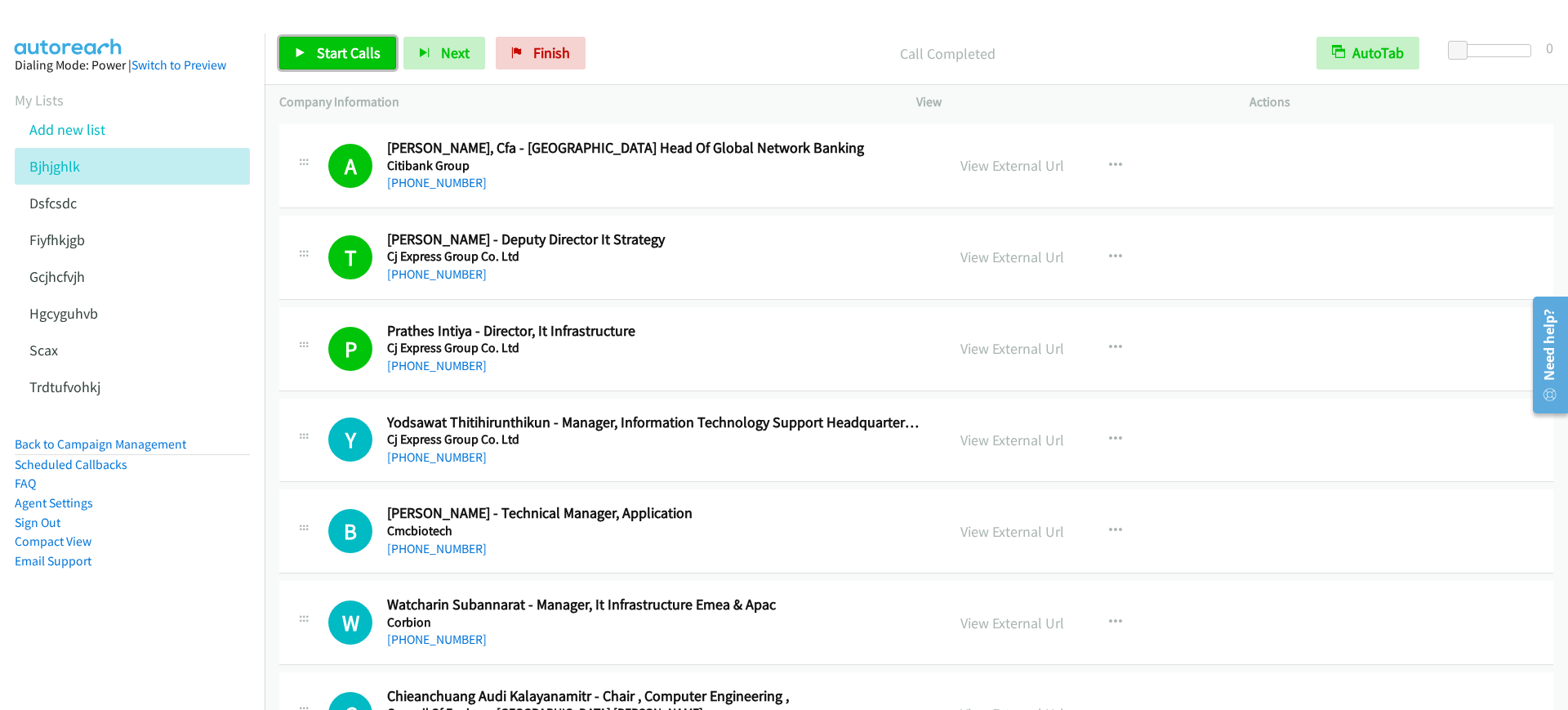
click at [308, 55] on link "Start Calls" at bounding box center [337, 53] width 116 height 33
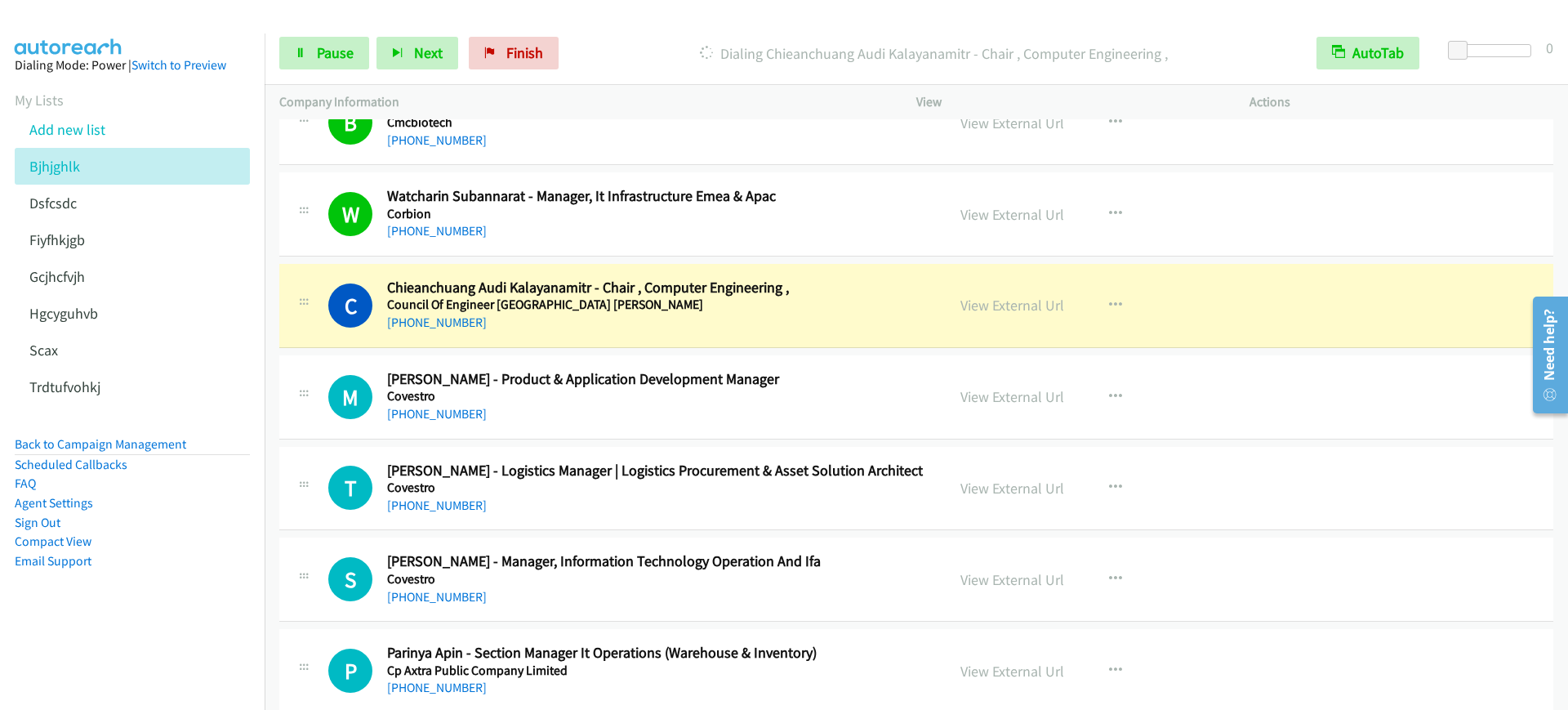
scroll to position [10518, 0]
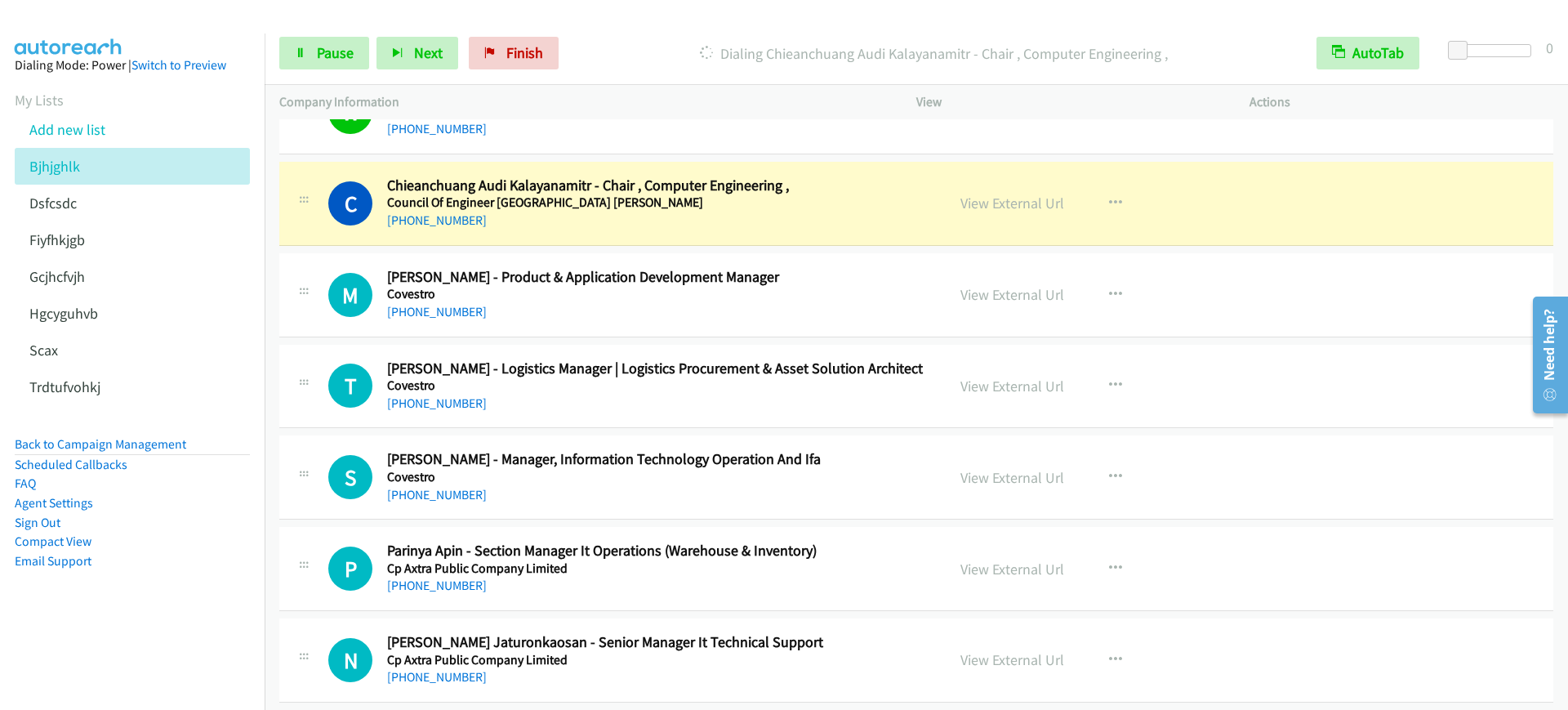
click at [312, 32] on div "Start Calls Pause Next Finish Dialing Chieanchuang Audi Kalayanamitr - Chair , …" at bounding box center [916, 53] width 1303 height 63
click at [314, 50] on link "Pause" at bounding box center [323, 53] width 89 height 33
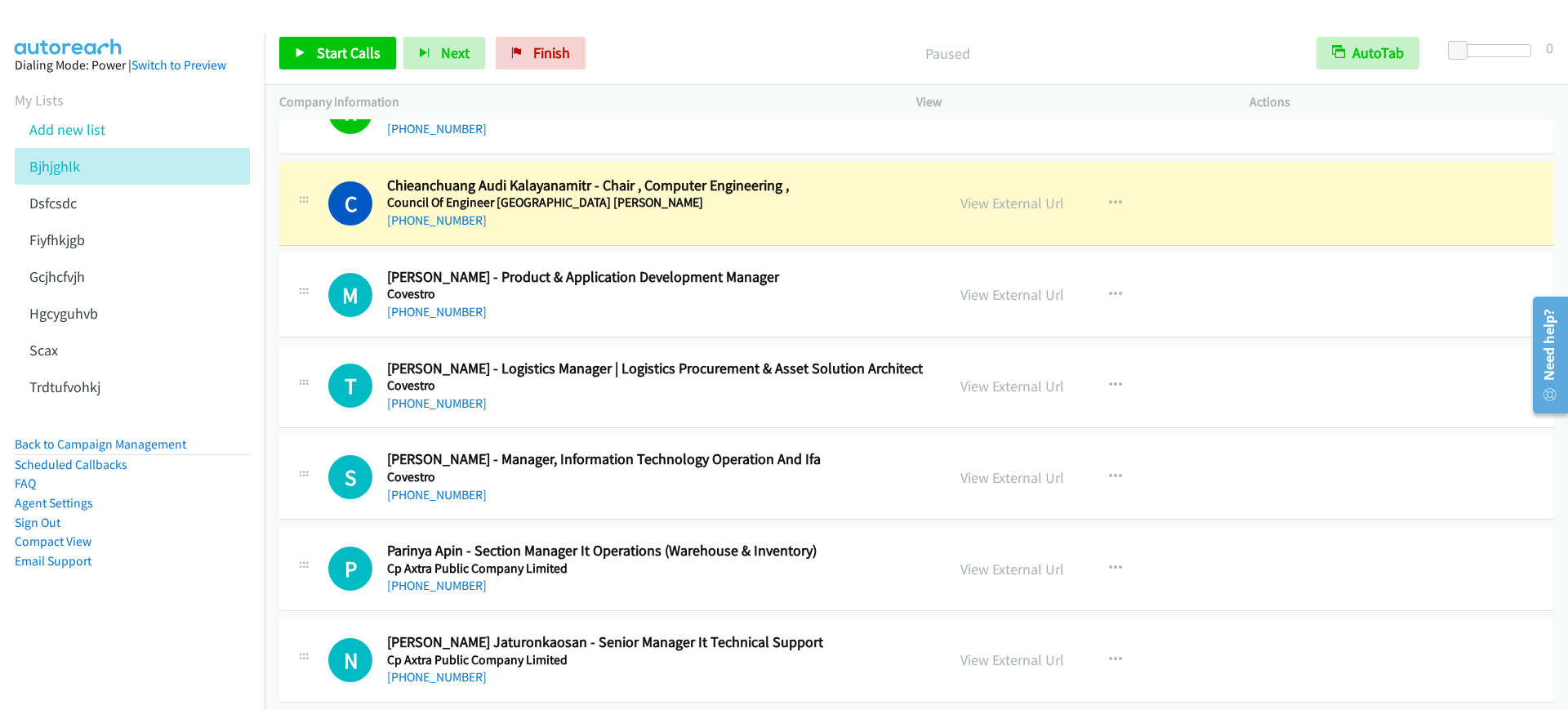
click at [120, 665] on nav "Dialing Mode: Power | Switch to Preview My Lists Add new list [GEOGRAPHIC_DATA]…" at bounding box center [133, 389] width 266 height 710
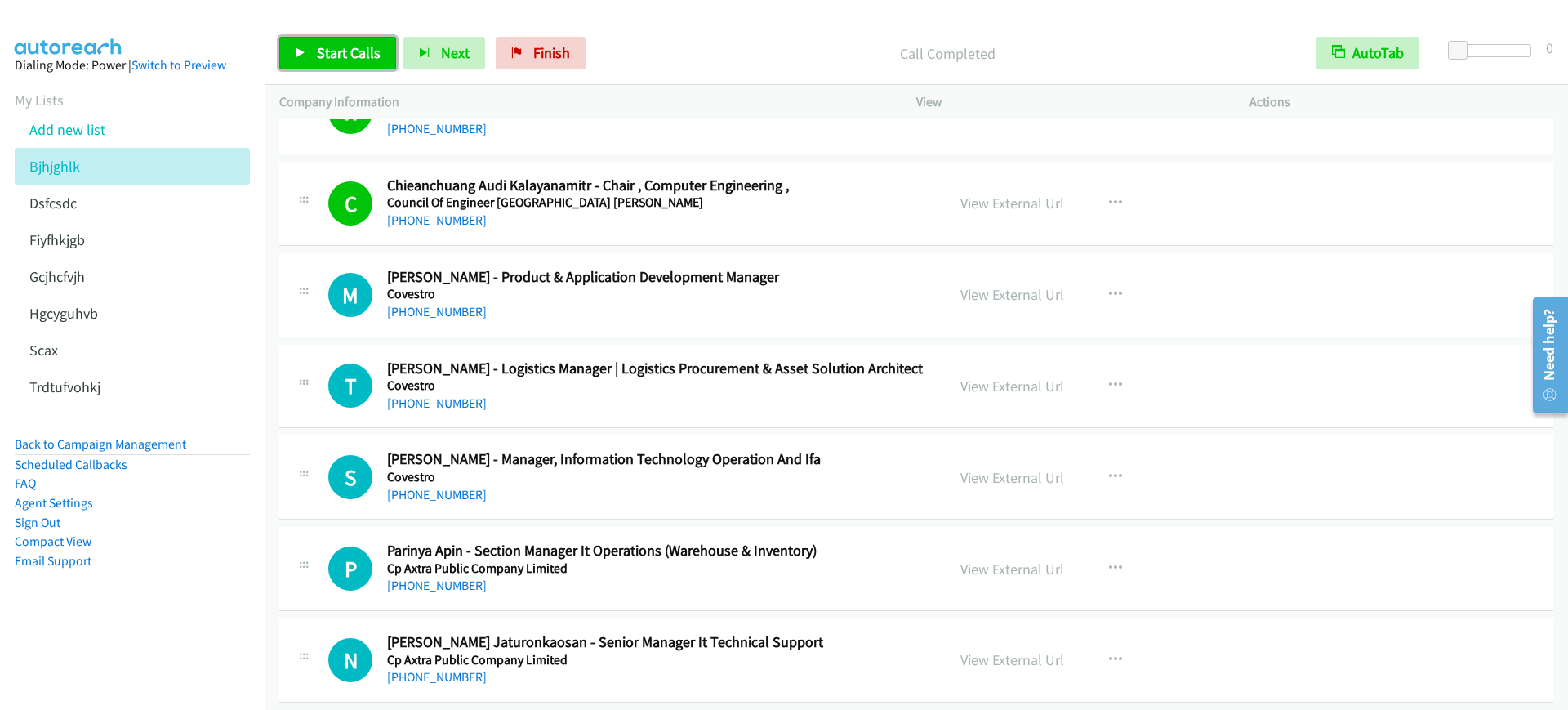
click at [354, 49] on span "Start Calls" at bounding box center [348, 53] width 63 height 19
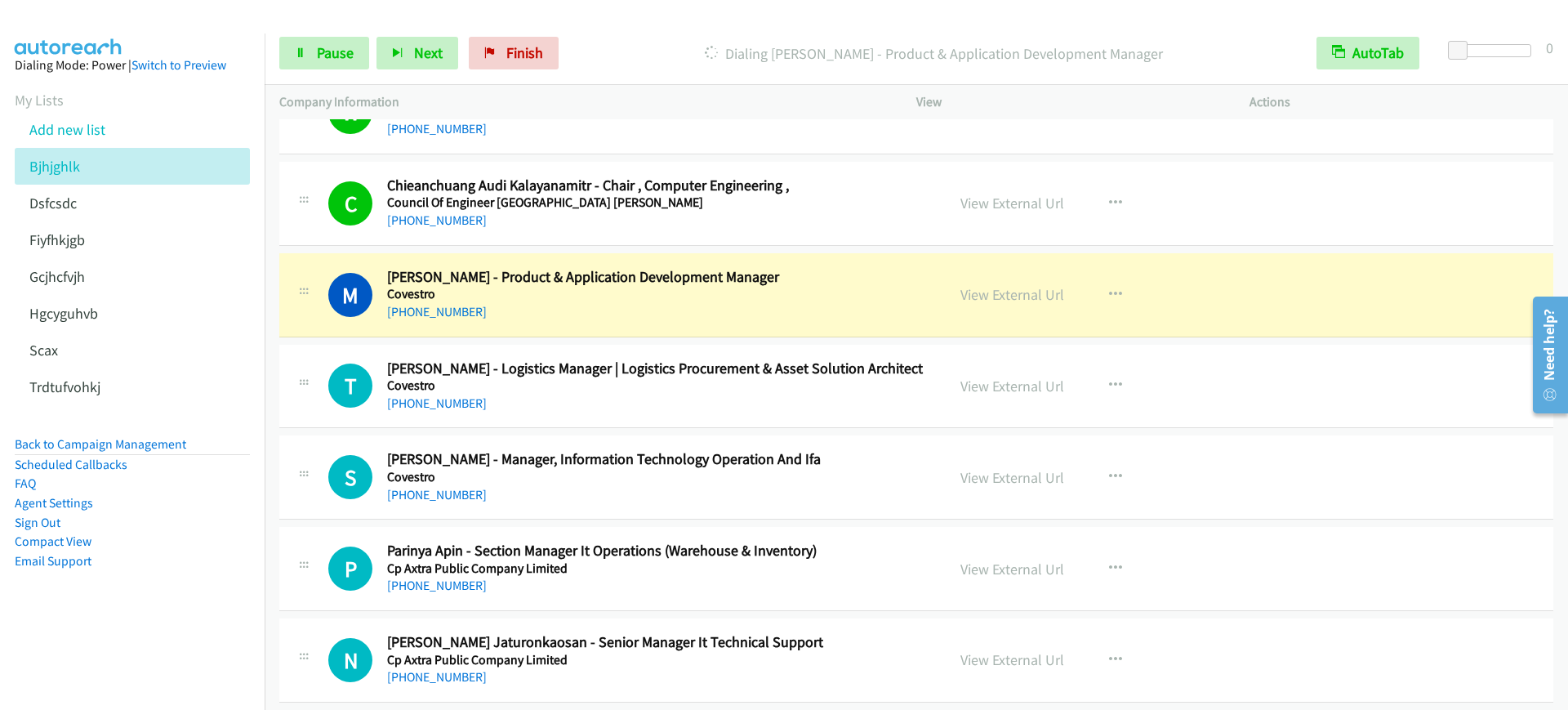
drag, startPoint x: 663, startPoint y: 211, endPoint x: 678, endPoint y: 211, distance: 15.0
click at [663, 211] on div "[PHONE_NUMBER]" at bounding box center [655, 220] width 537 height 19
click at [1010, 203] on link "View External Url" at bounding box center [1013, 203] width 104 height 19
click at [317, 49] on span "Pause" at bounding box center [335, 53] width 37 height 19
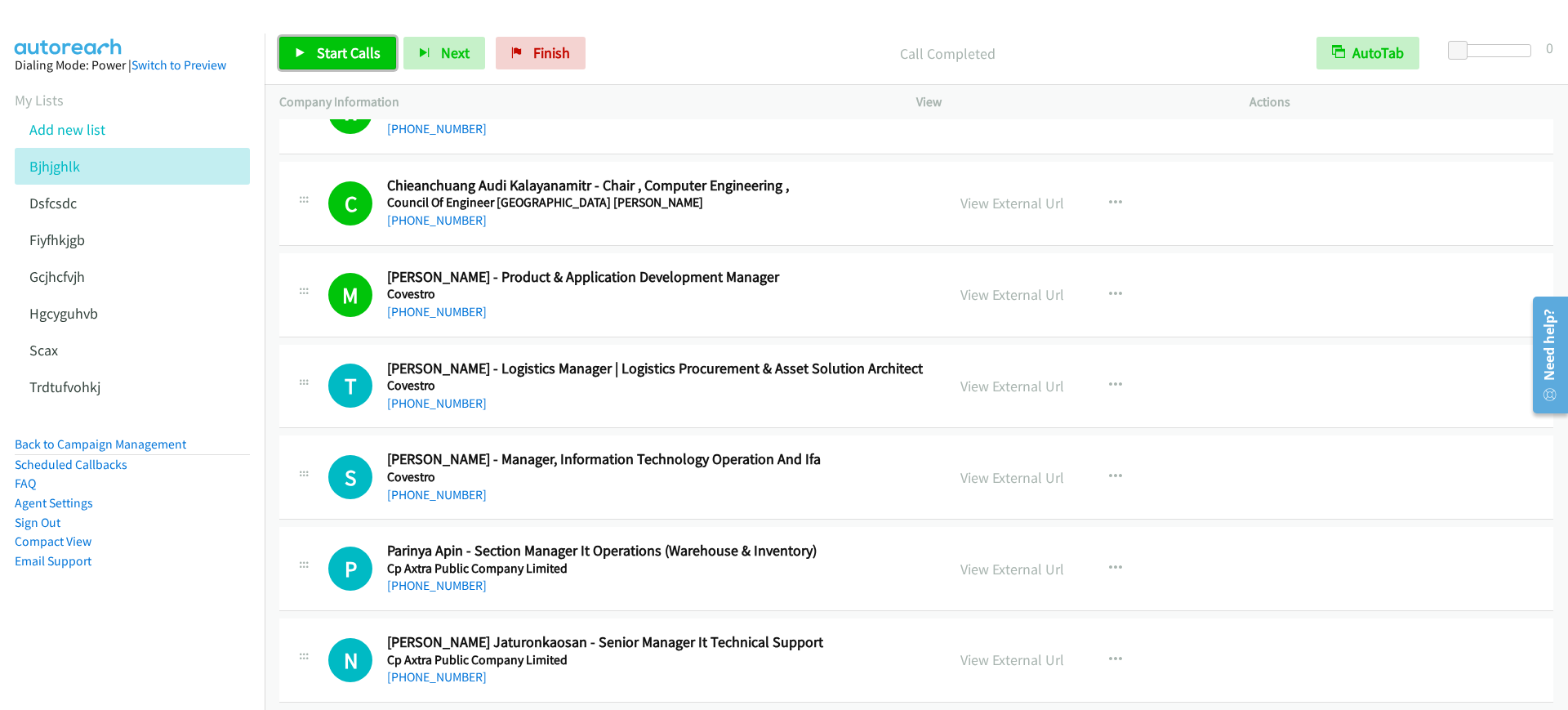
click at [353, 48] on span "Start Calls" at bounding box center [348, 53] width 63 height 19
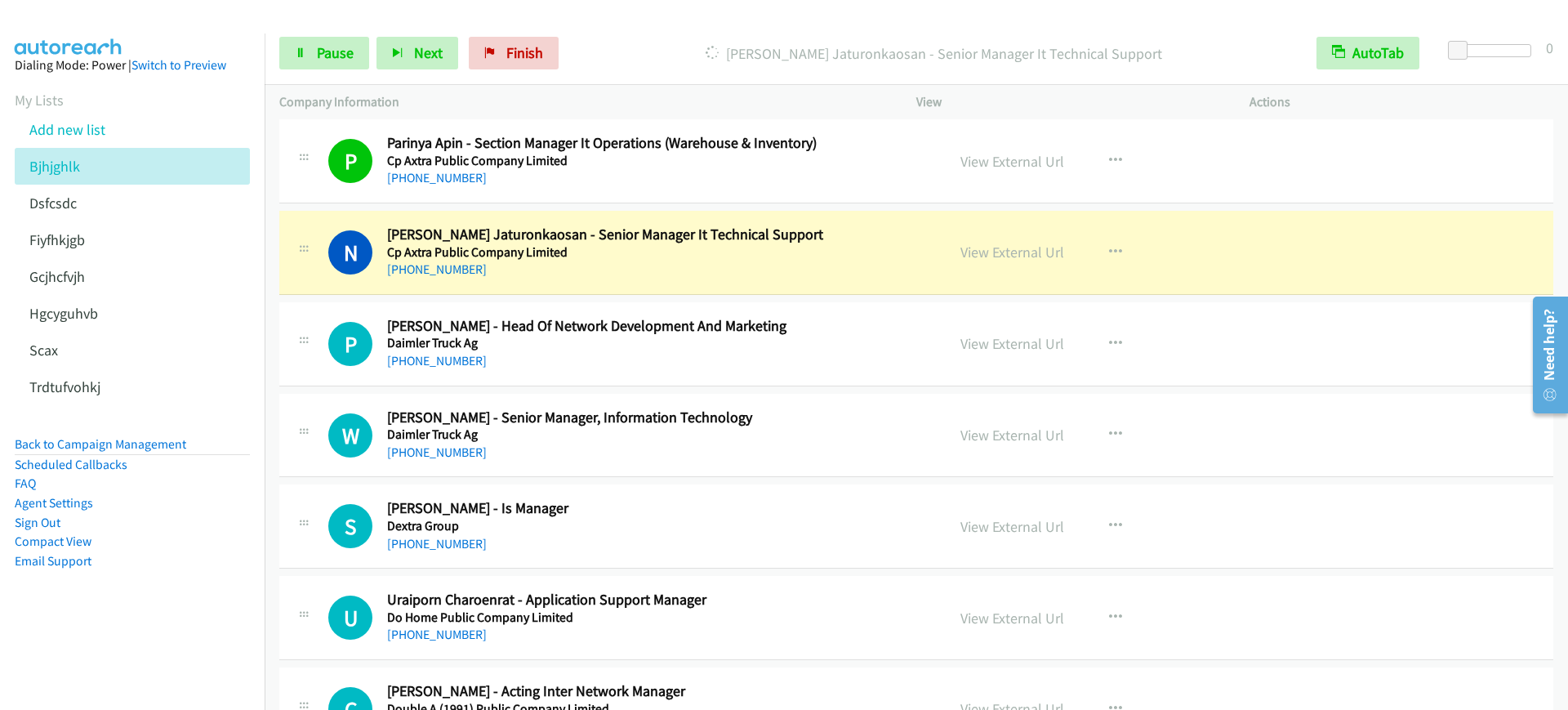
scroll to position [10926, 0]
click at [705, 265] on div "[PHONE_NUMBER]" at bounding box center [655, 268] width 537 height 19
click at [339, 46] on span "Pause" at bounding box center [335, 53] width 37 height 19
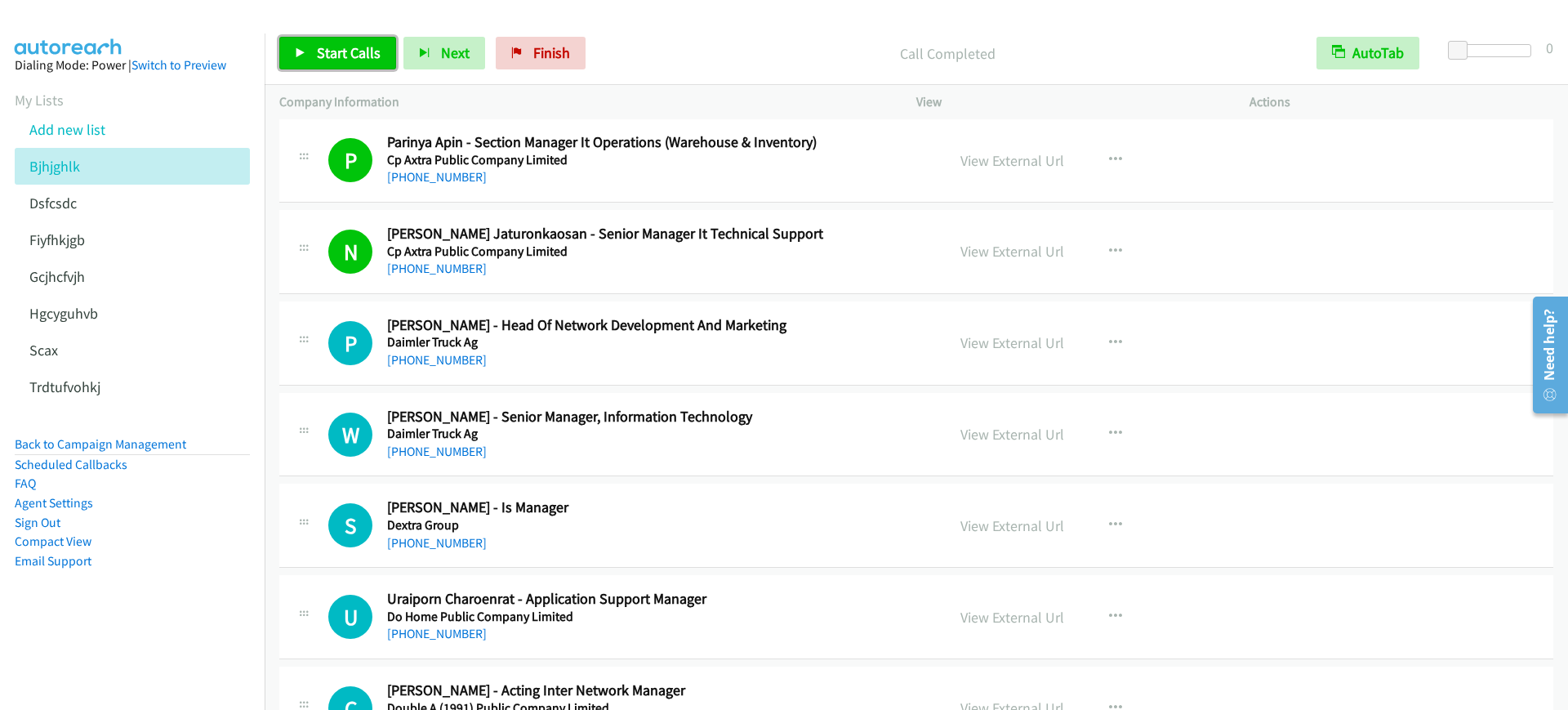
click at [343, 48] on span "Start Calls" at bounding box center [348, 53] width 63 height 19
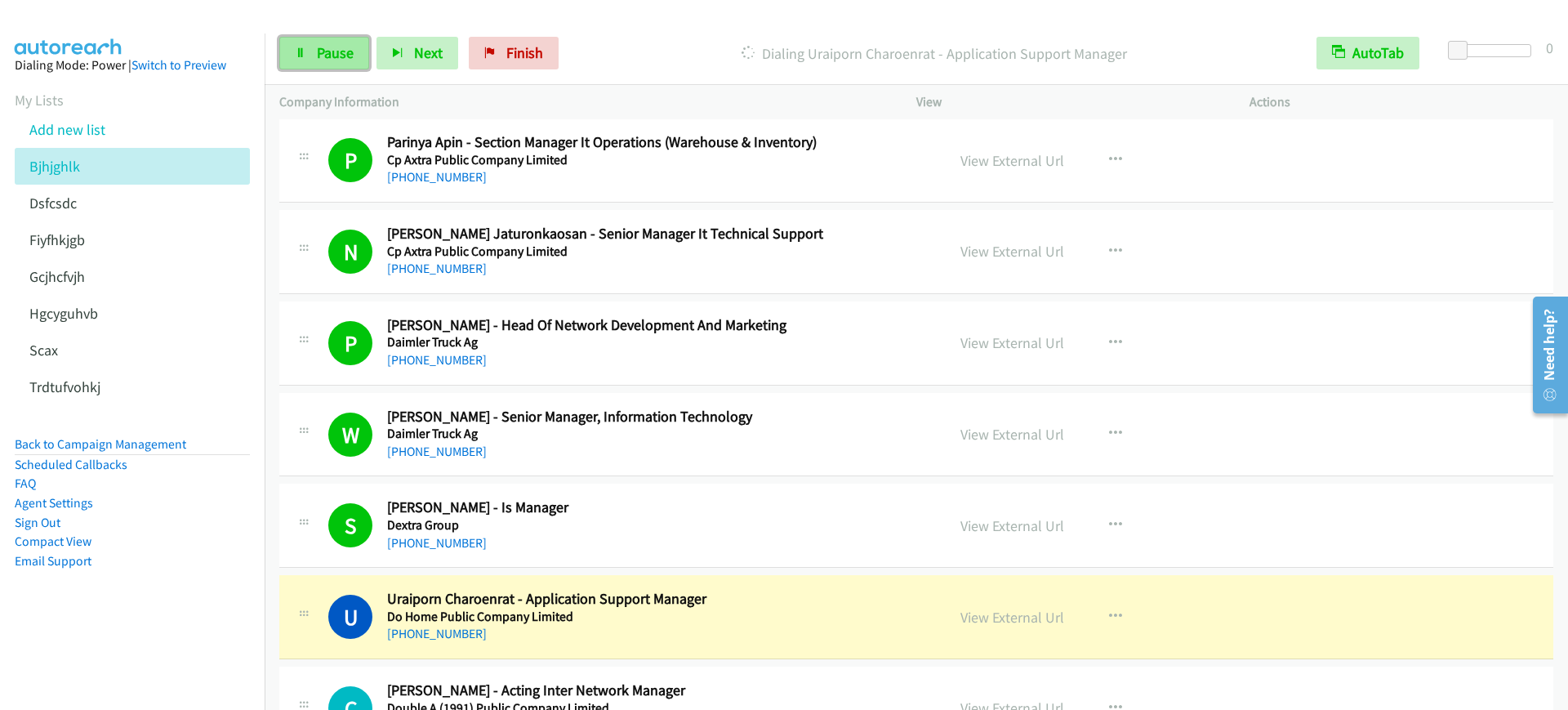
click at [359, 47] on link "Pause" at bounding box center [323, 53] width 89 height 33
